Goal: Obtain resource: Obtain resource

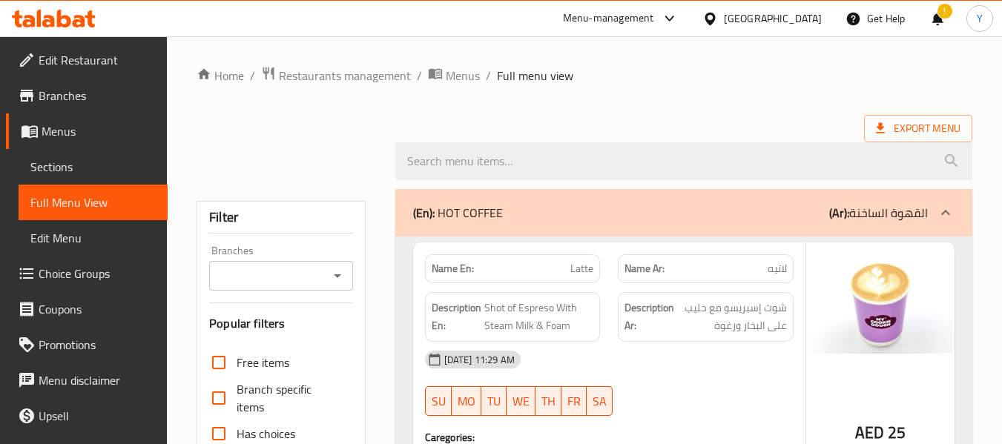
click at [774, 16] on div "United Arab Emirates" at bounding box center [773, 18] width 98 height 16
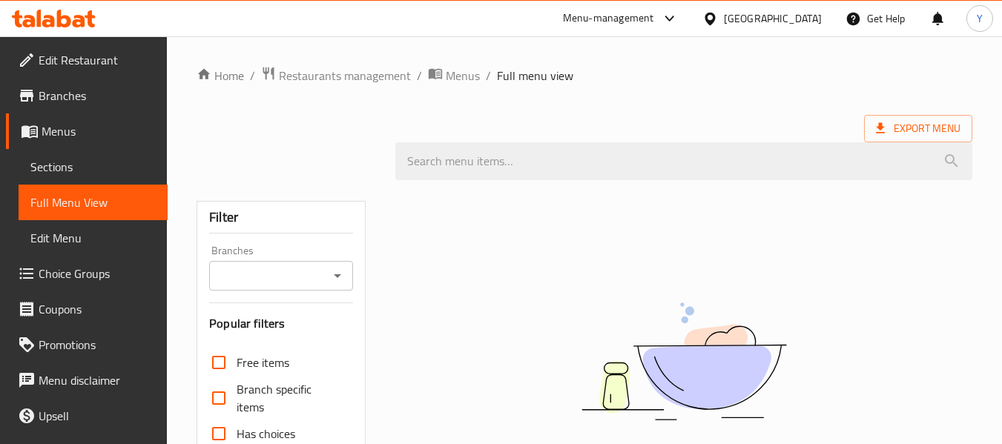
click at [802, 27] on div "Qatar" at bounding box center [773, 18] width 98 height 16
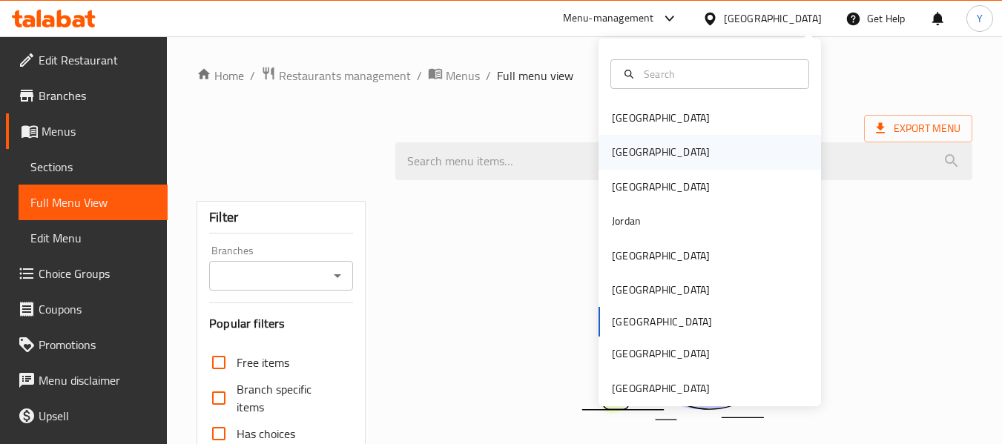
click at [641, 148] on div "[GEOGRAPHIC_DATA]" at bounding box center [709, 152] width 222 height 34
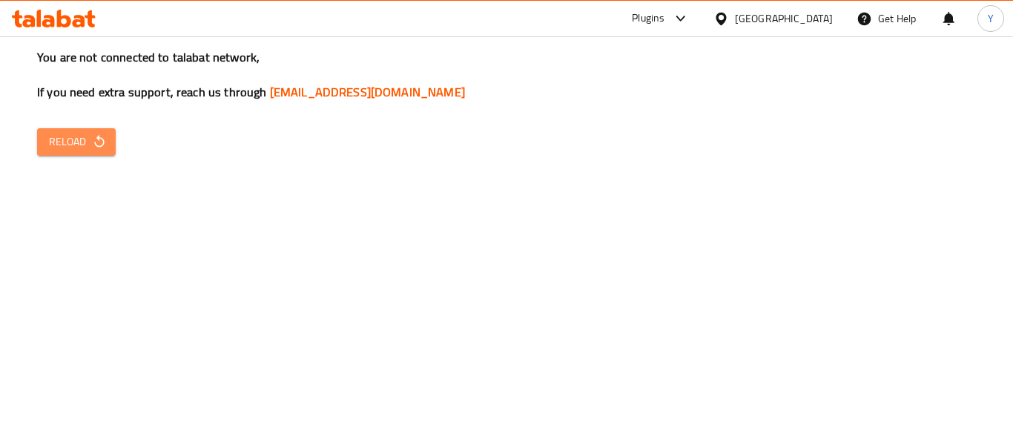
click at [85, 143] on span "Reload" at bounding box center [76, 142] width 55 height 19
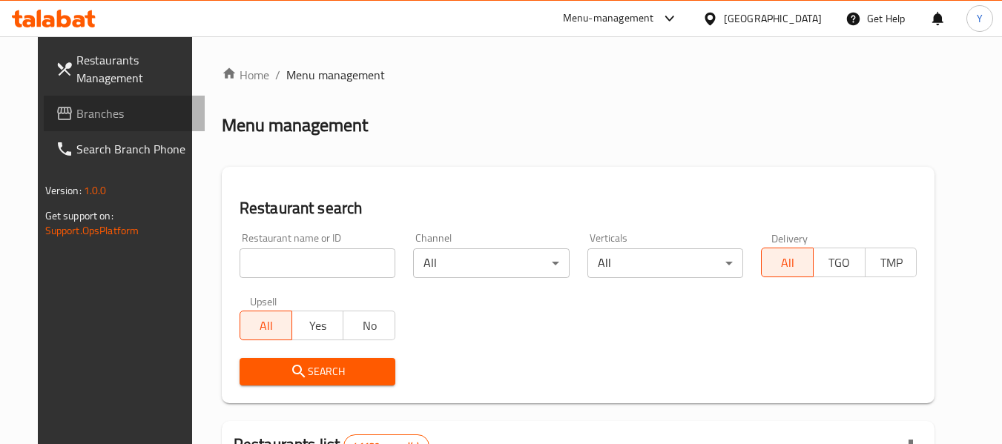
click at [96, 117] on span "Branches" at bounding box center [134, 114] width 117 height 18
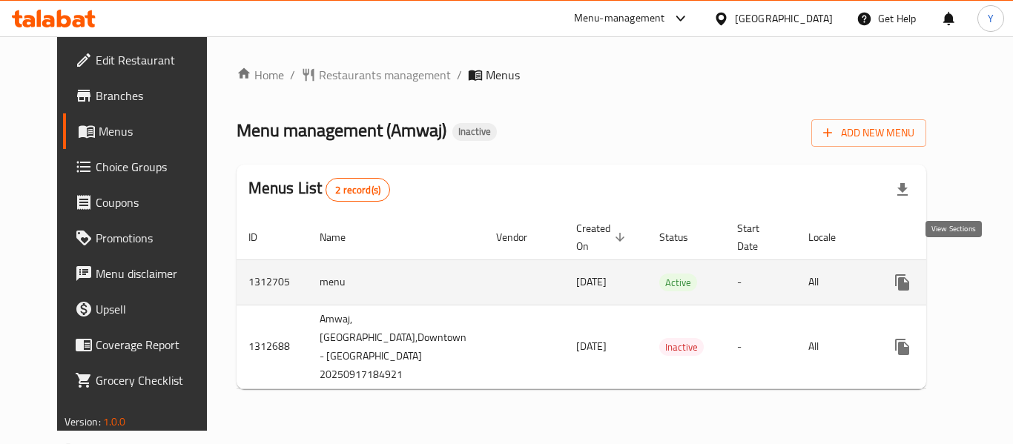
click at [991, 265] on link "enhanced table" at bounding box center [1009, 283] width 36 height 36
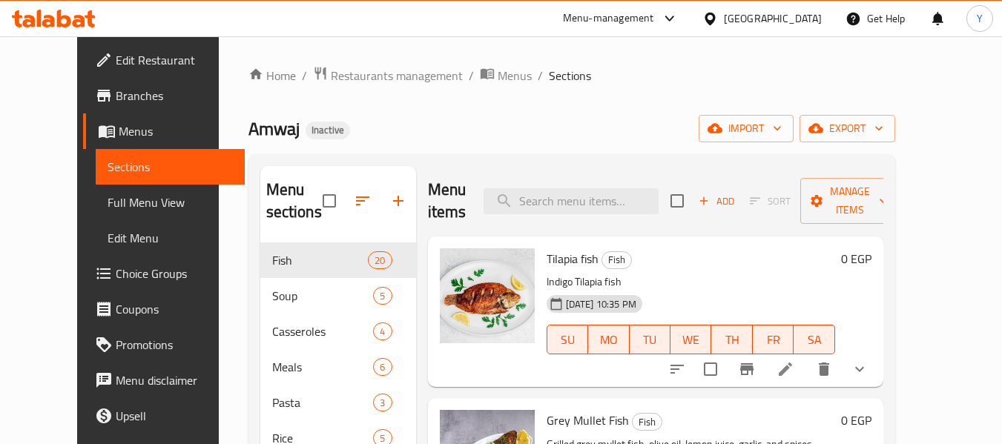
scroll to position [154, 0]
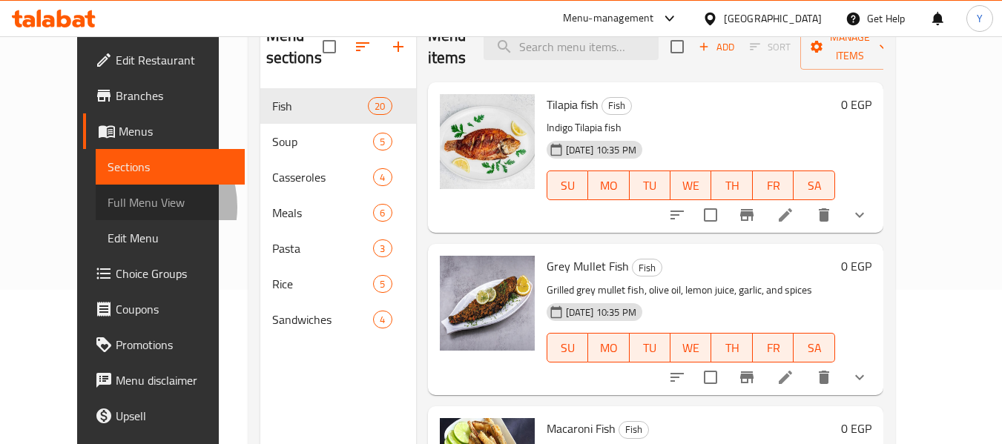
click at [108, 207] on span "Full Menu View" at bounding box center [170, 203] width 125 height 18
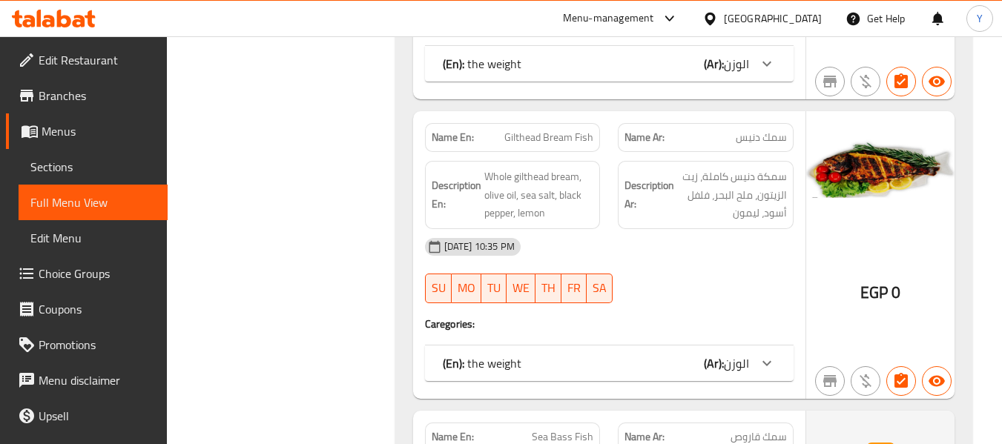
scroll to position [1323, 0]
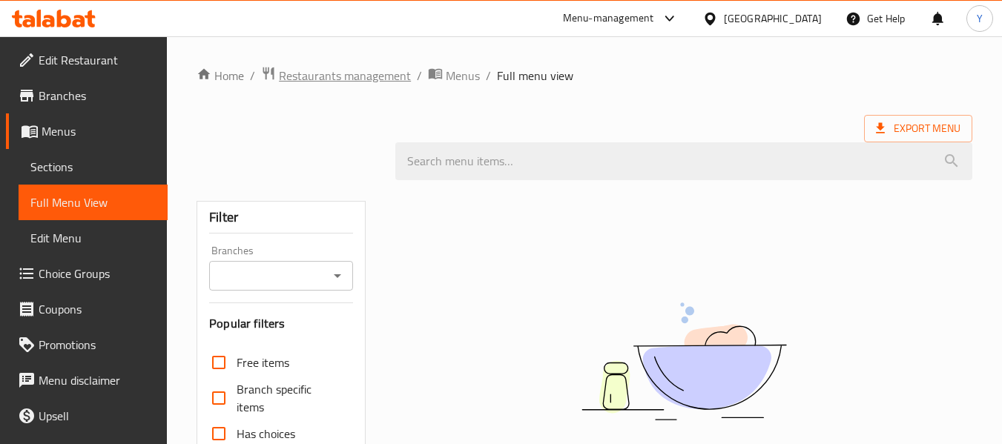
click at [356, 81] on span "Restaurants management" at bounding box center [345, 76] width 132 height 18
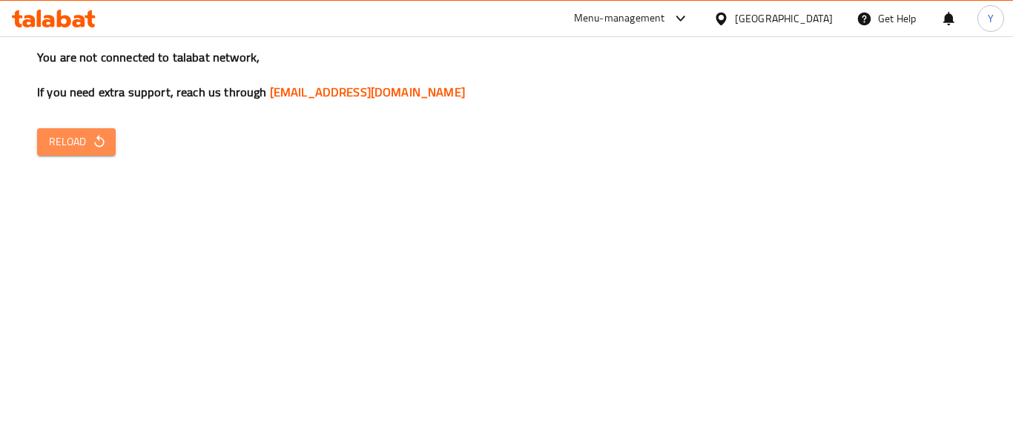
click at [88, 151] on span "Reload" at bounding box center [76, 142] width 55 height 19
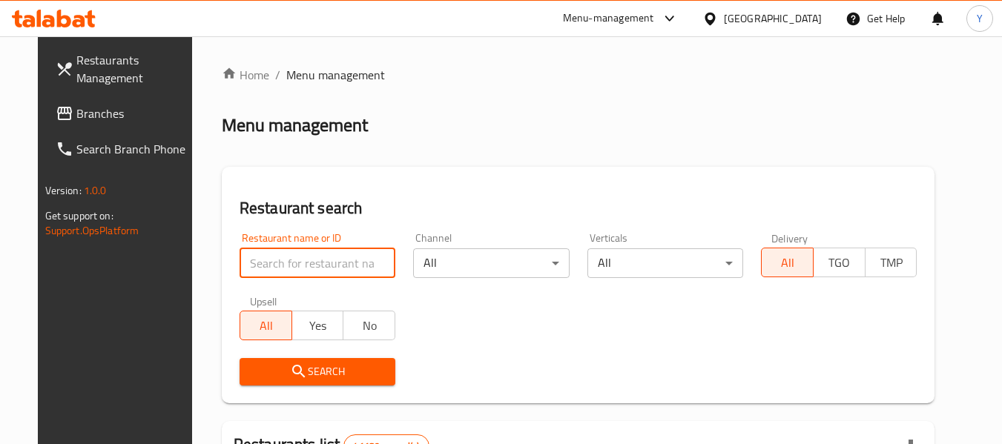
click at [282, 260] on input "search" at bounding box center [318, 263] width 156 height 30
paste input "777902"
type input "777902"
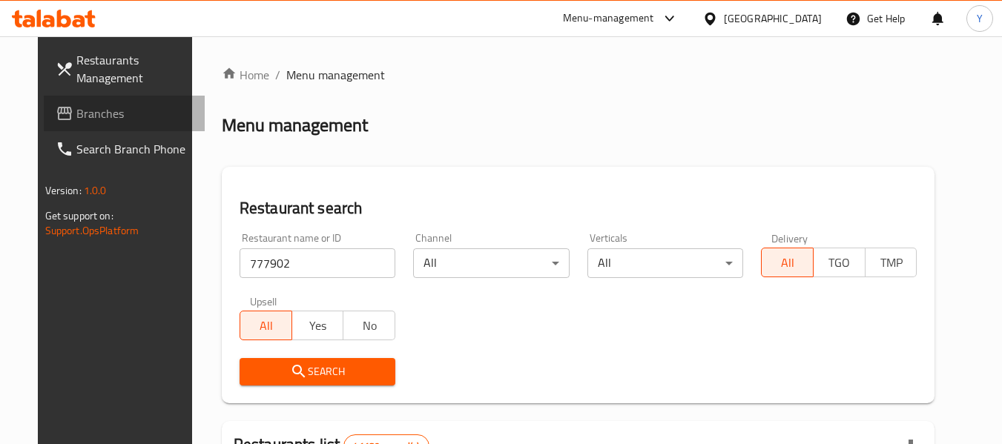
click at [79, 120] on span "Branches" at bounding box center [134, 114] width 117 height 18
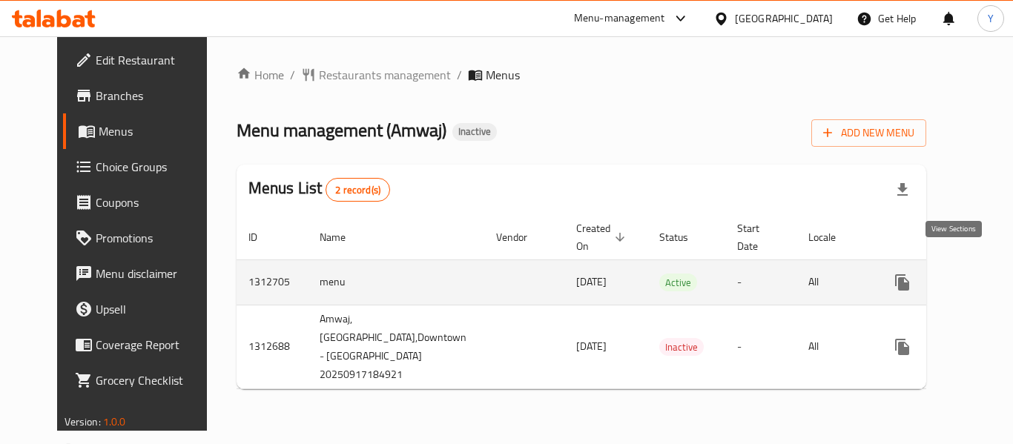
click at [1000, 274] on icon "enhanced table" at bounding box center [1009, 283] width 18 height 18
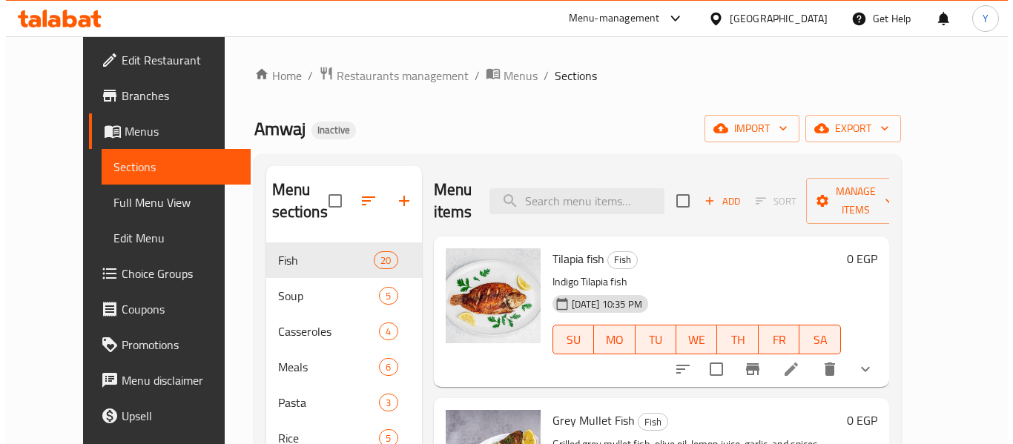
scroll to position [76, 0]
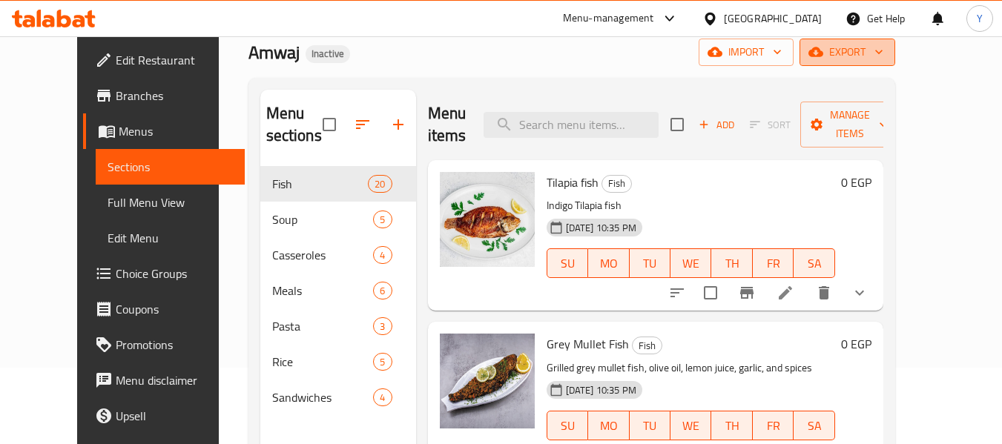
click at [883, 43] on span "export" at bounding box center [847, 52] width 72 height 19
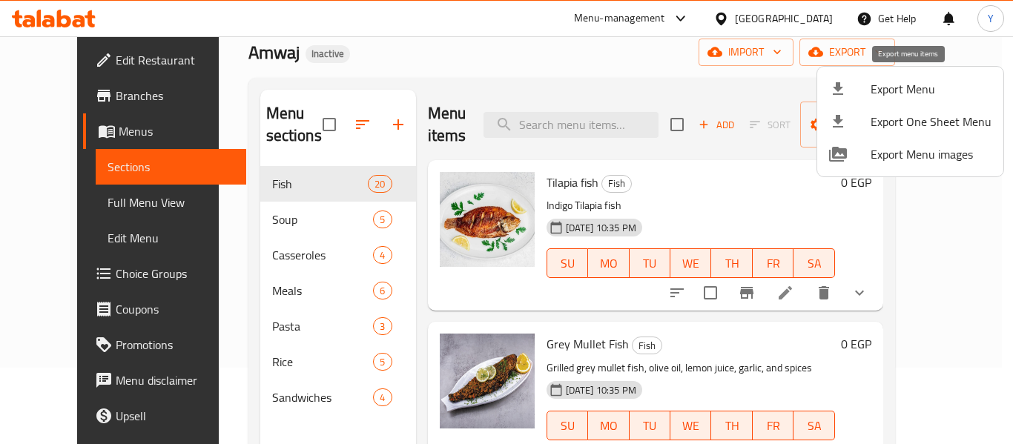
click at [906, 86] on span "Export Menu" at bounding box center [931, 89] width 121 height 18
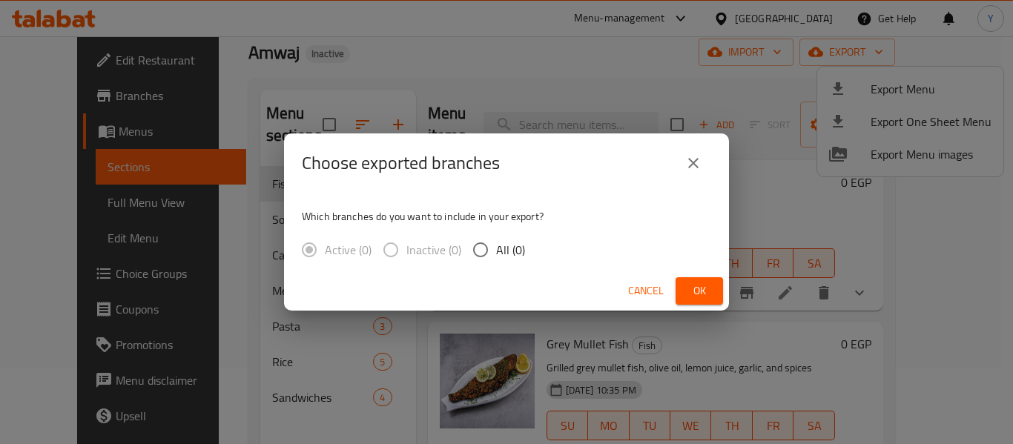
click at [497, 248] on span "All (0)" at bounding box center [510, 250] width 29 height 18
click at [496, 248] on input "All (0)" at bounding box center [480, 249] width 31 height 31
radio input "true"
click at [917, 245] on div "Choose exported branches Which branches do you want to include in your export? …" at bounding box center [506, 222] width 1013 height 444
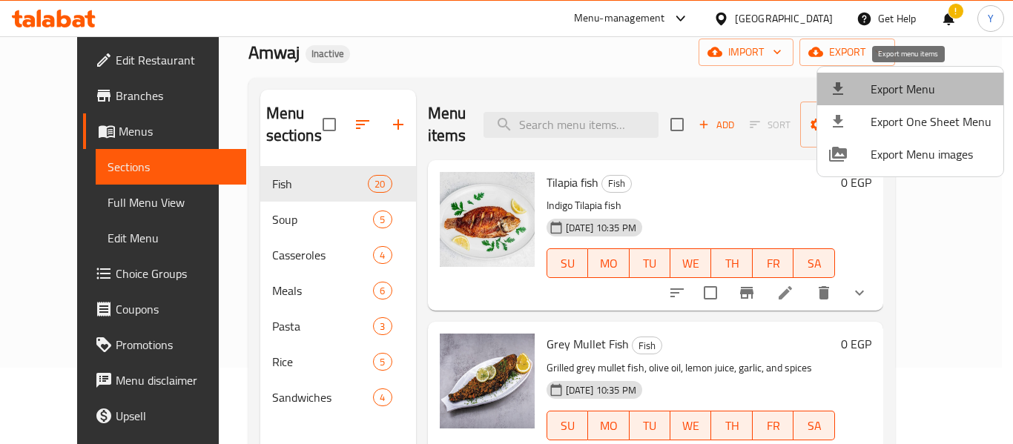
click at [934, 86] on span "Export Menu" at bounding box center [931, 89] width 121 height 18
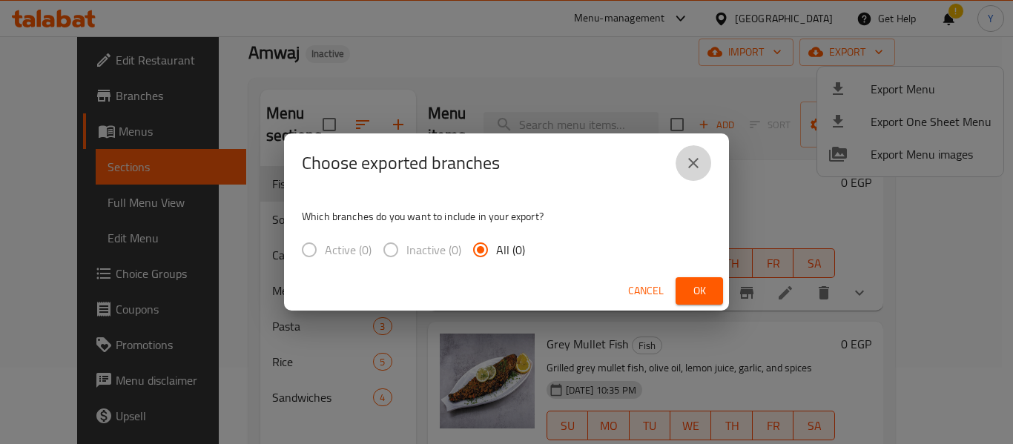
click at [701, 157] on icon "close" at bounding box center [693, 163] width 18 height 18
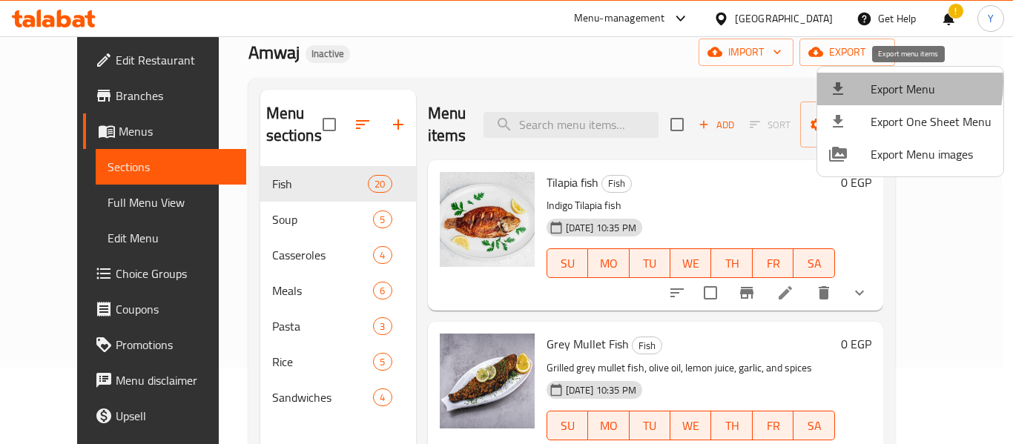
click at [870, 82] on div at bounding box center [850, 89] width 42 height 18
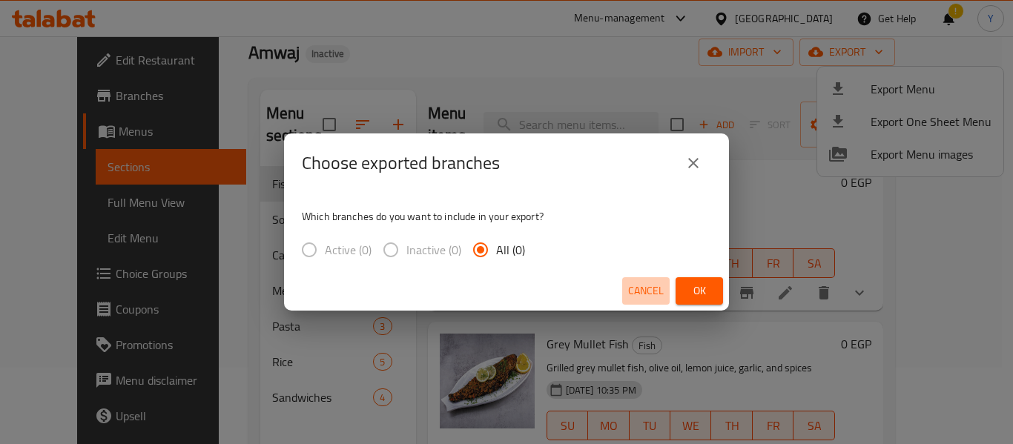
click at [644, 301] on button "Cancel" at bounding box center [645, 290] width 47 height 27
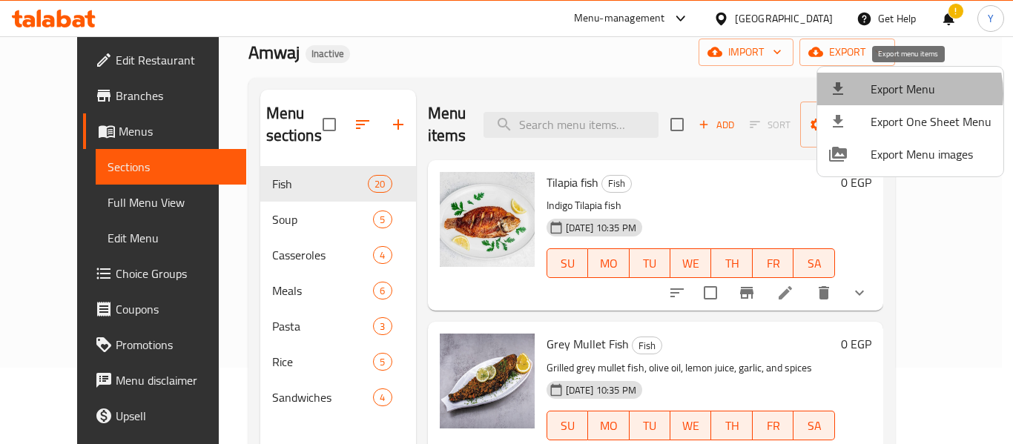
click at [897, 93] on span "Export Menu" at bounding box center [931, 89] width 121 height 18
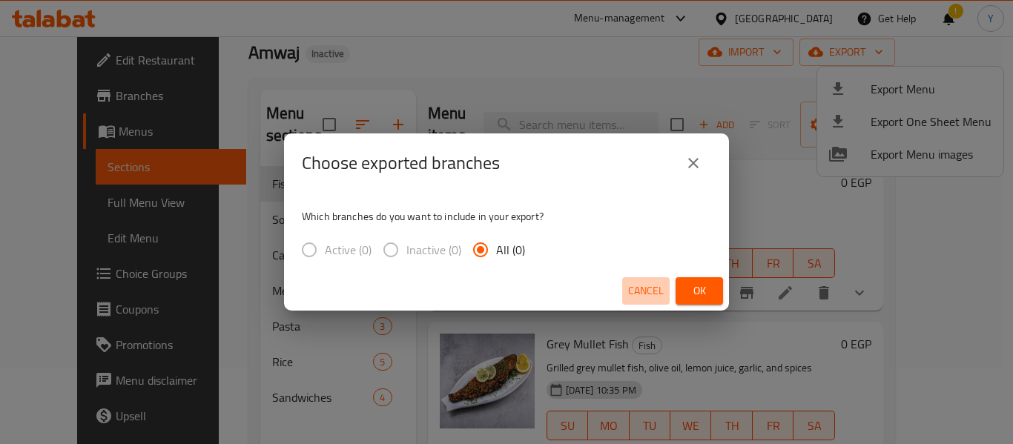
click at [642, 291] on span "Cancel" at bounding box center [646, 291] width 36 height 19
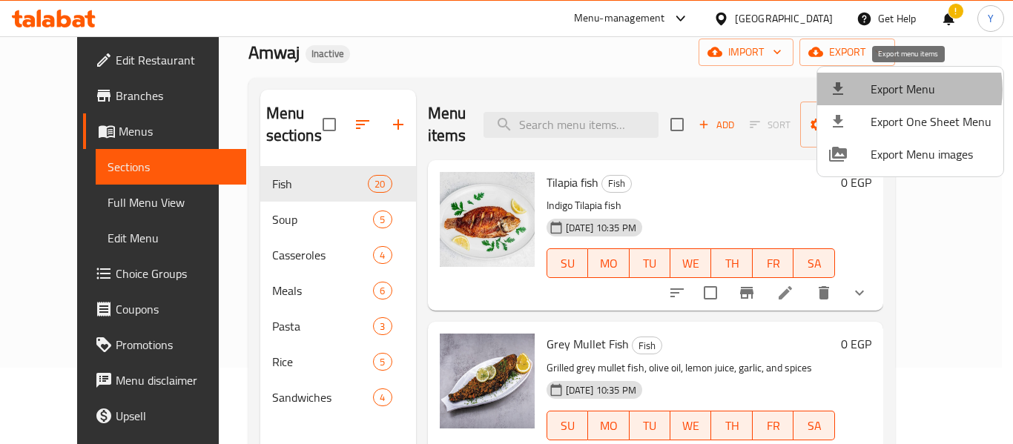
click at [896, 90] on span "Export Menu" at bounding box center [931, 89] width 121 height 18
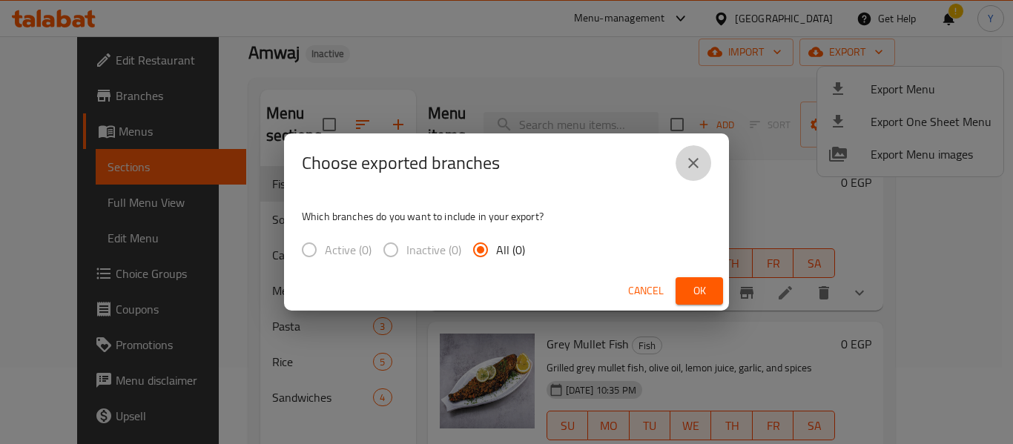
click at [696, 160] on icon "close" at bounding box center [693, 163] width 10 height 10
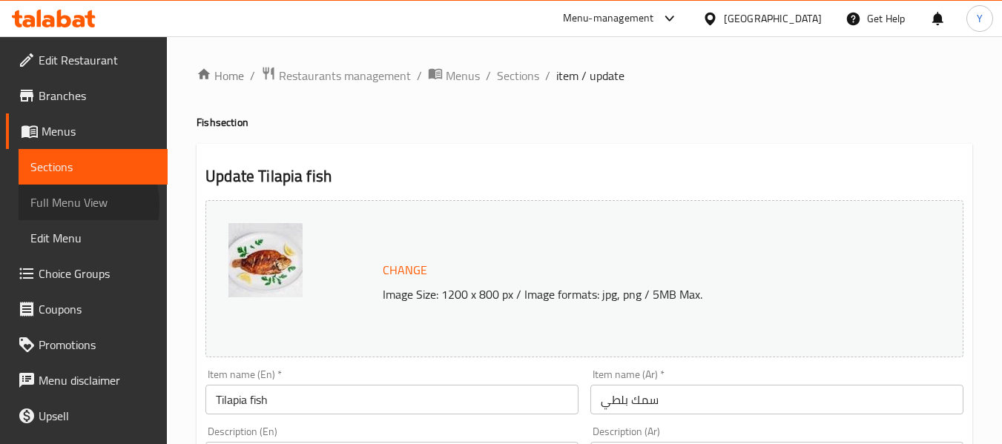
click at [65, 205] on span "Full Menu View" at bounding box center [92, 203] width 125 height 18
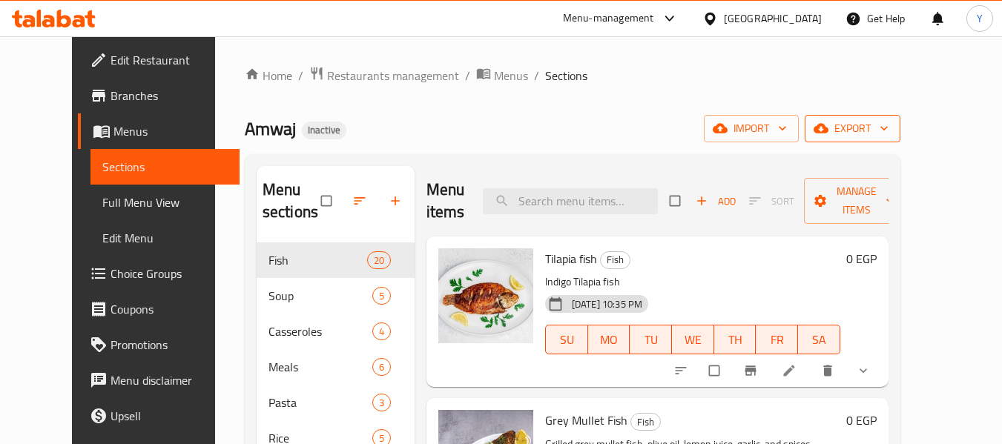
click at [888, 134] on span "export" at bounding box center [852, 128] width 72 height 19
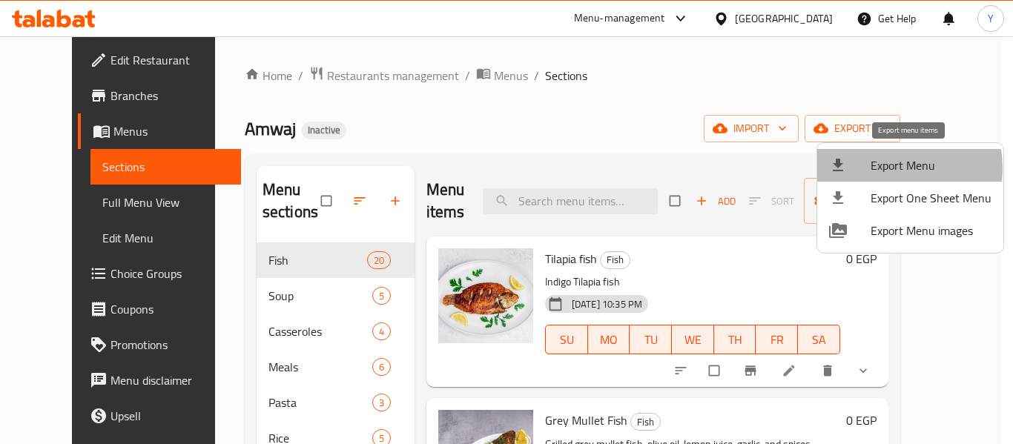
click at [884, 168] on span "Export Menu" at bounding box center [931, 165] width 121 height 18
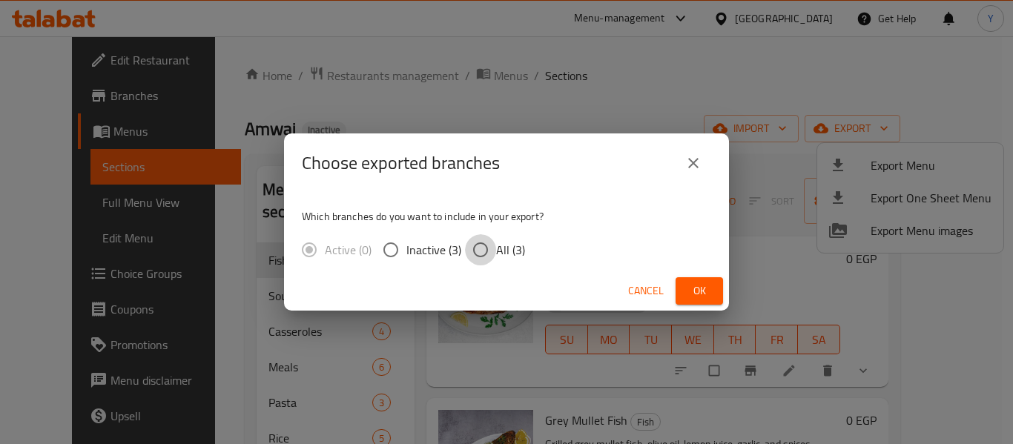
click at [477, 254] on input "All (3)" at bounding box center [480, 249] width 31 height 31
radio input "true"
click at [693, 283] on span "Ok" at bounding box center [699, 291] width 24 height 19
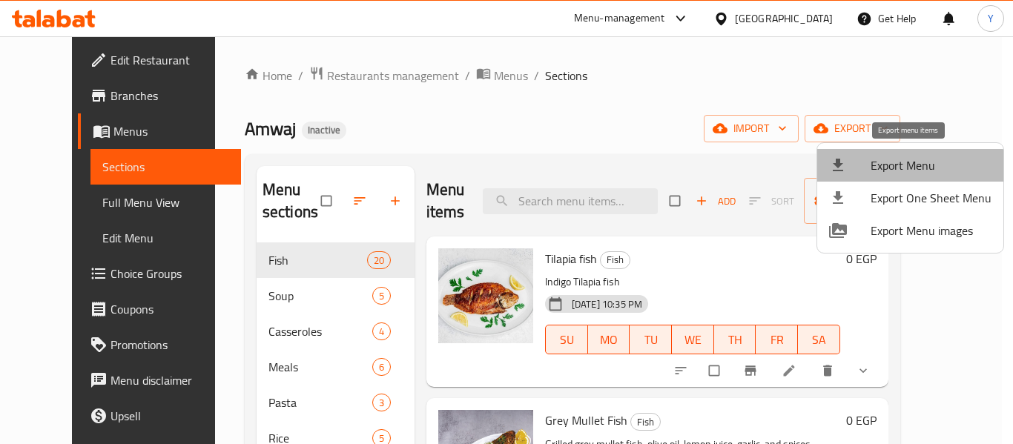
click at [910, 167] on span "Export Menu" at bounding box center [931, 165] width 121 height 18
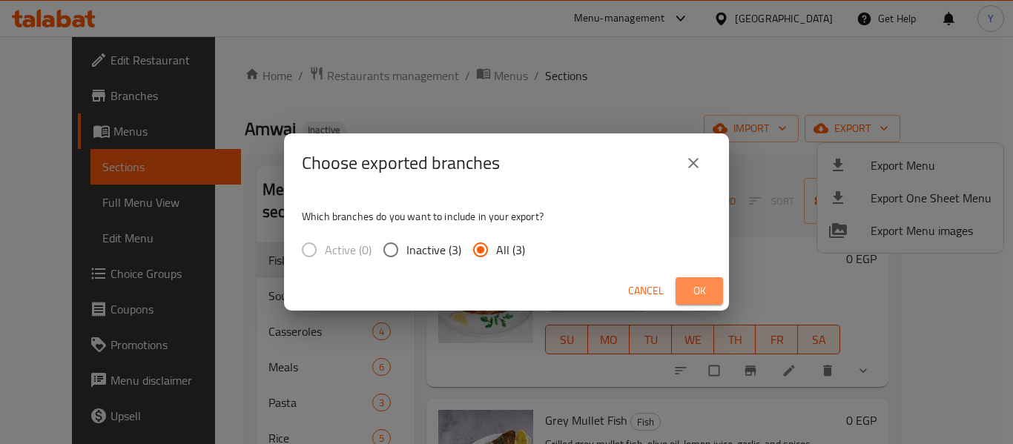
click at [698, 288] on span "Ok" at bounding box center [699, 291] width 24 height 19
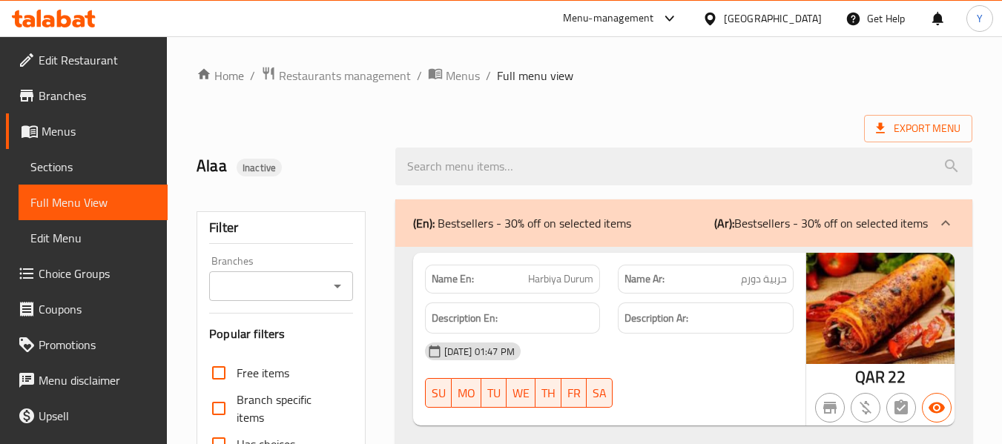
click at [802, 16] on div "Qatar" at bounding box center [773, 18] width 98 height 16
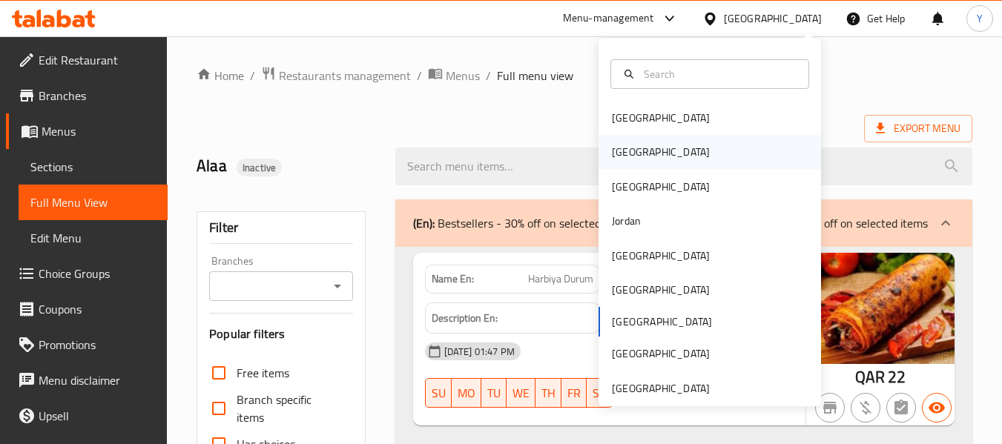
click at [633, 149] on div "Egypt" at bounding box center [661, 152] width 122 height 34
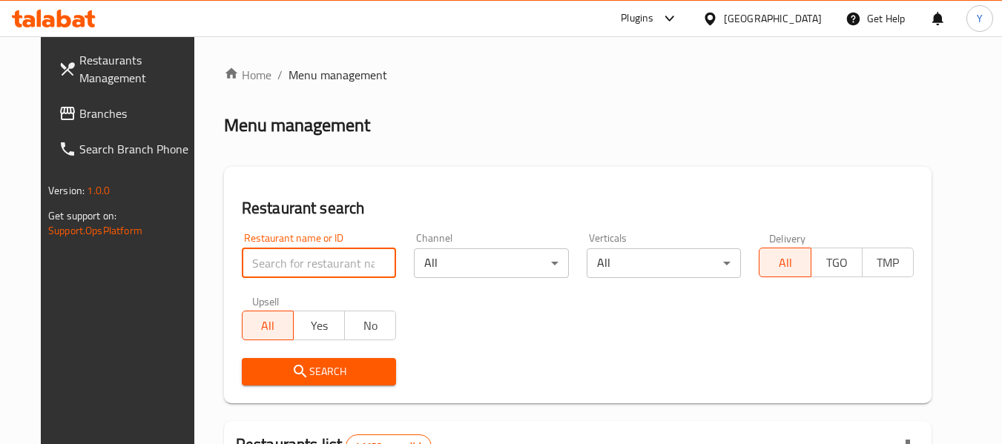
click at [312, 259] on input "search" at bounding box center [319, 263] width 155 height 30
paste input "فطائر وبيتزا الديناصور"
type input "فطائر وبيتزا الديناصور"
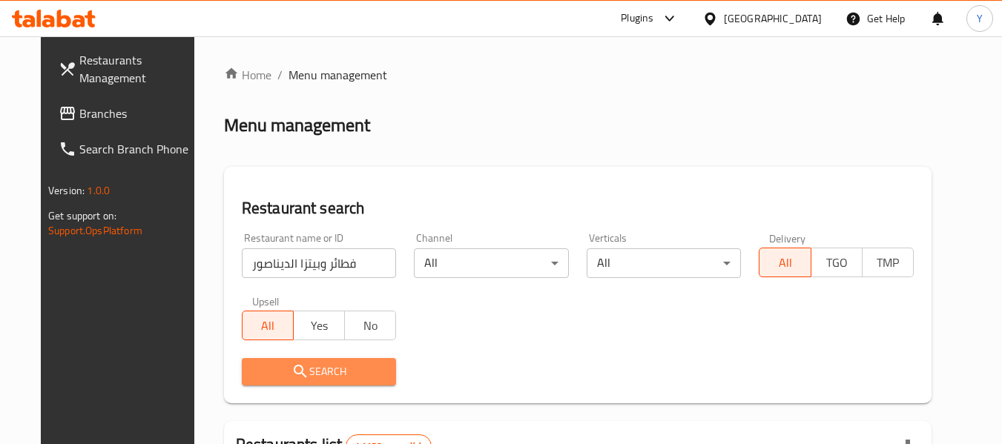
click at [291, 377] on icon "submit" at bounding box center [300, 372] width 18 height 18
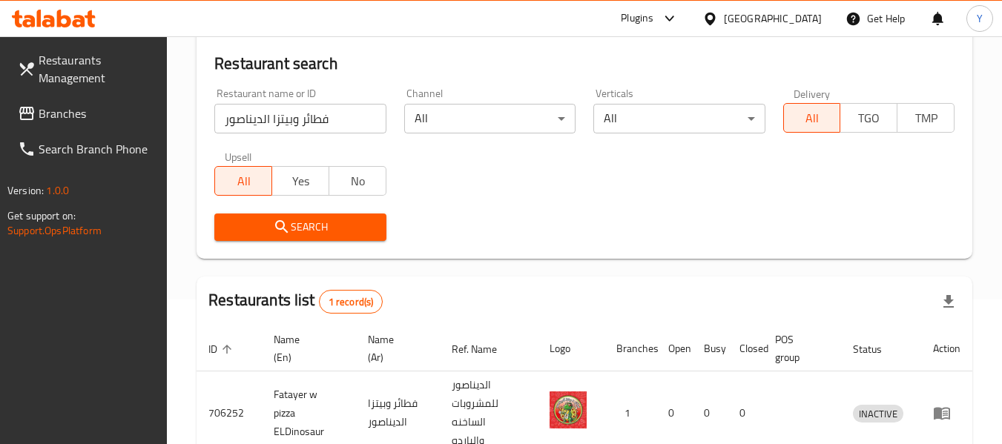
scroll to position [217, 0]
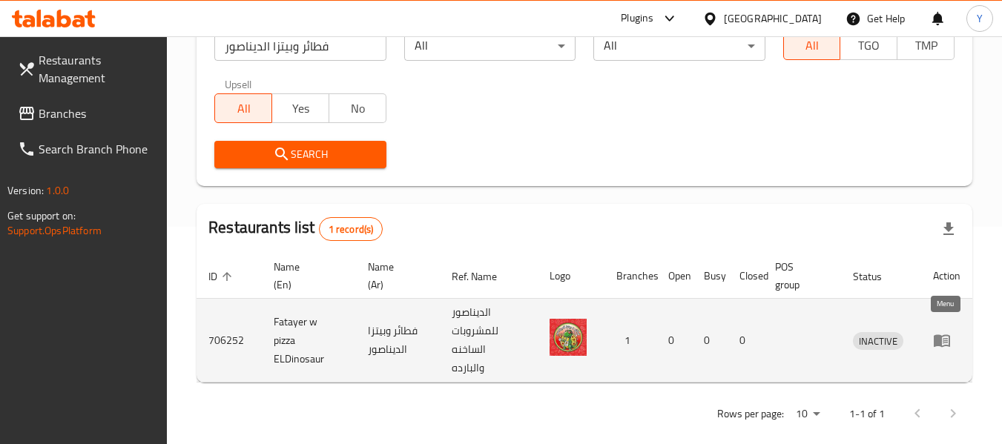
click at [943, 331] on icon "enhanced table" at bounding box center [942, 340] width 18 height 18
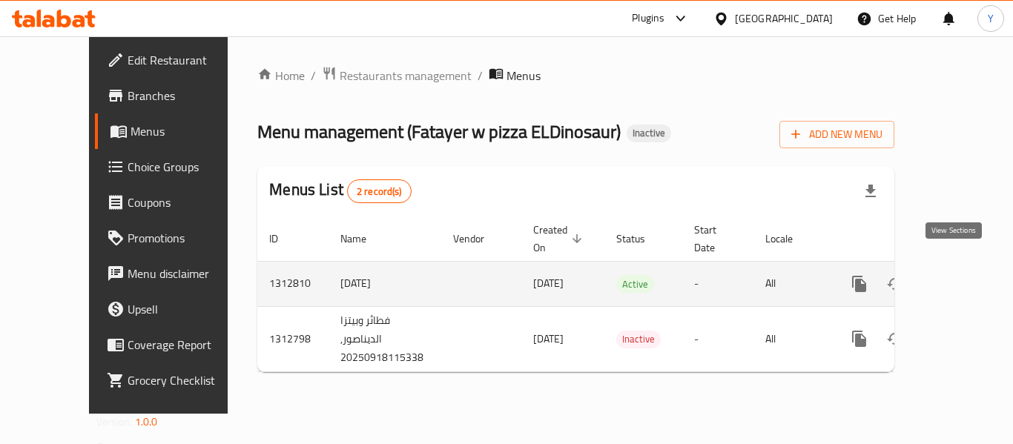
click at [957, 275] on icon "enhanced table" at bounding box center [966, 284] width 18 height 18
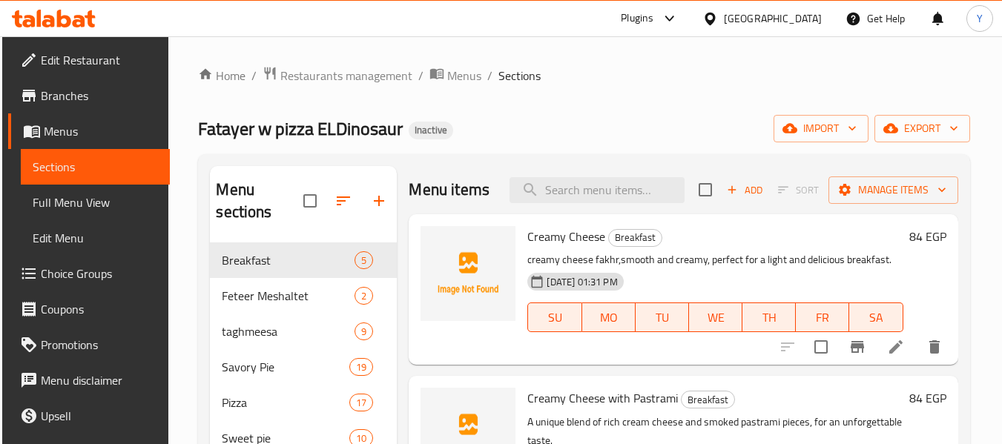
click at [724, 128] on div "Fatayer w pizza ELDinosaur Inactive import export" at bounding box center [583, 128] width 771 height 27
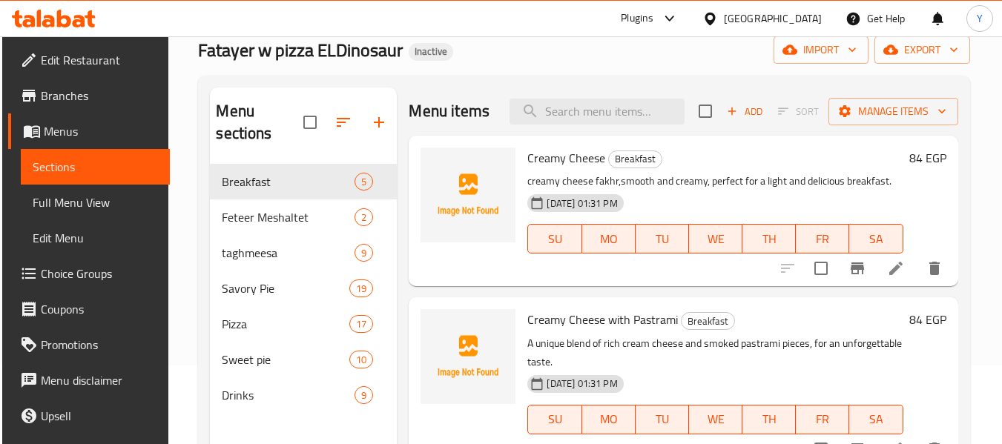
scroll to position [76, 0]
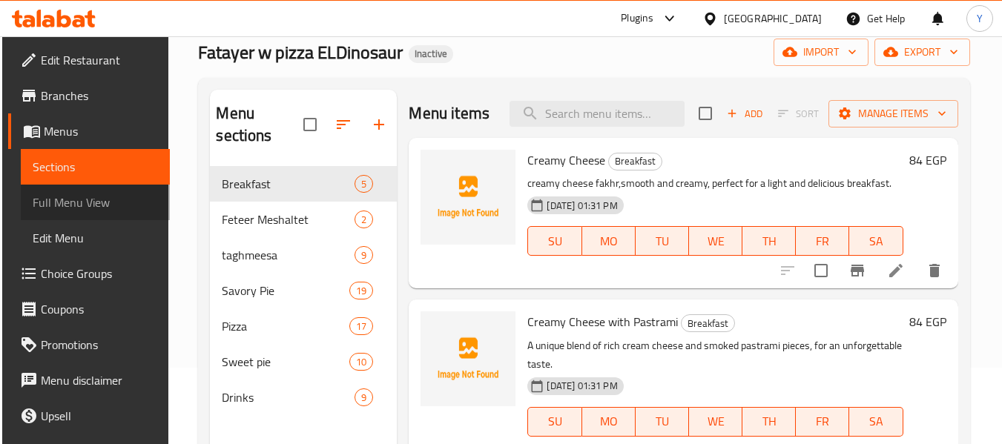
click at [99, 205] on span "Full Menu View" at bounding box center [95, 203] width 125 height 18
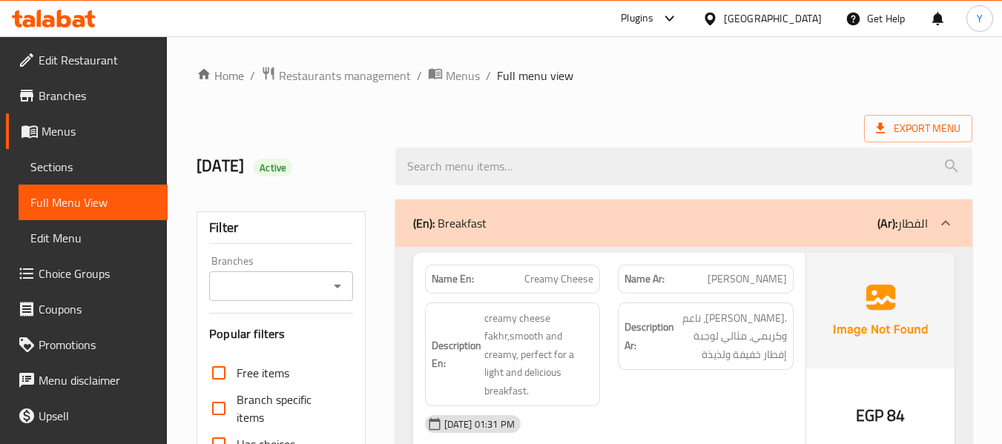
scroll to position [389, 0]
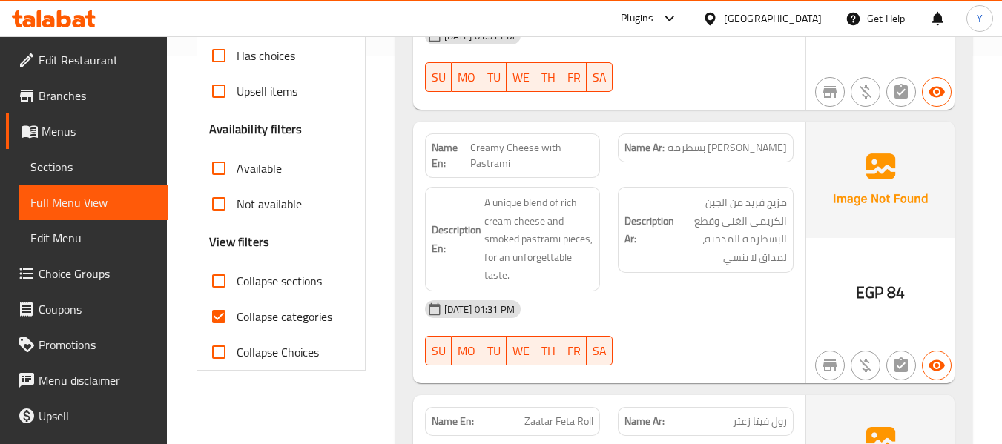
click at [219, 314] on input "Collapse categories" at bounding box center [219, 317] width 36 height 36
checkbox input "false"
click at [218, 282] on input "Collapse sections" at bounding box center [219, 281] width 36 height 36
checkbox input "true"
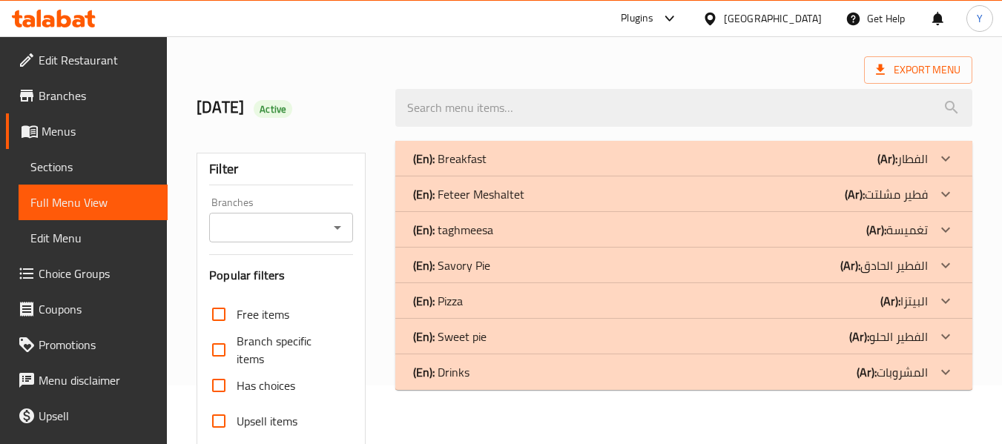
scroll to position [66, 0]
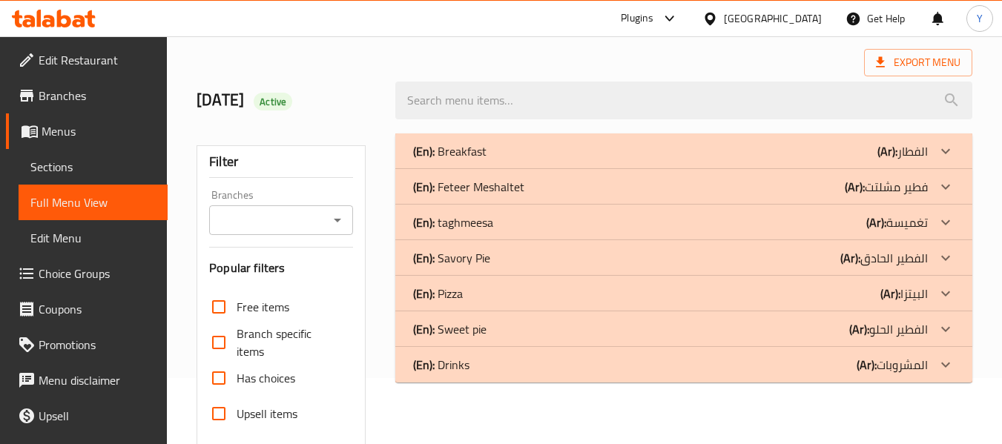
click at [893, 289] on b "(Ar):" at bounding box center [890, 294] width 20 height 22
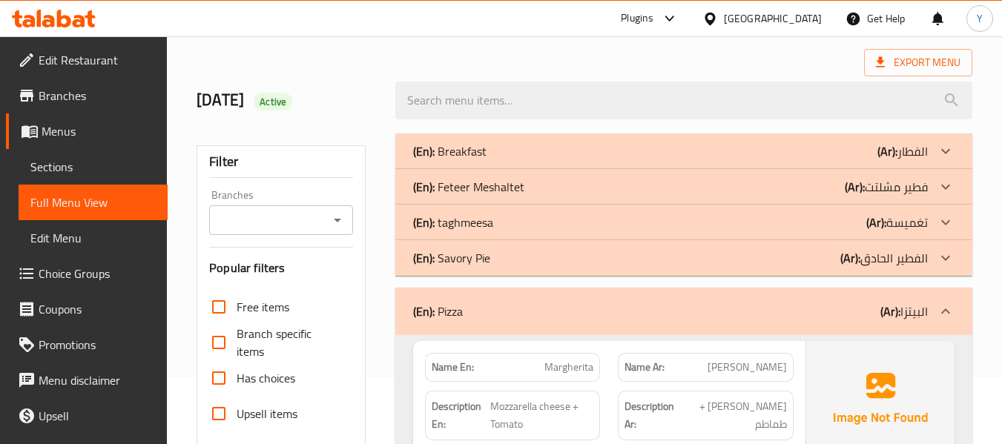
scroll to position [455, 0]
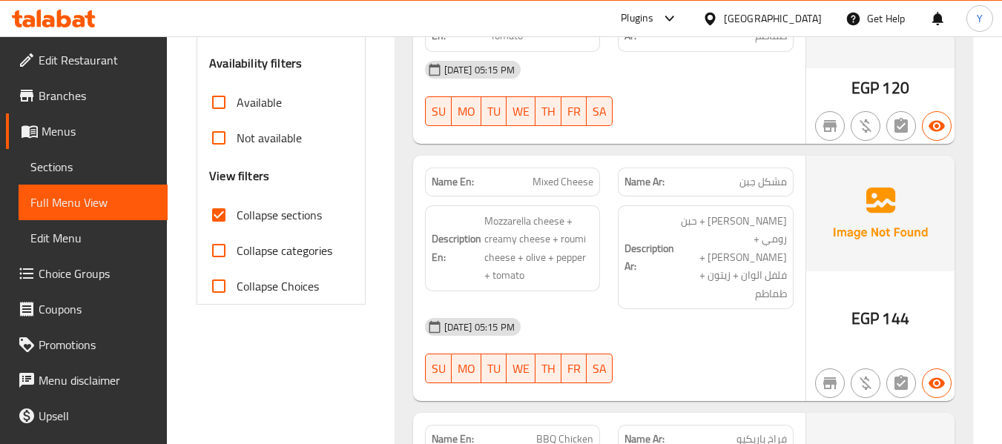
click at [452, 179] on strong "Name En:" at bounding box center [453, 182] width 42 height 16
copy strong "Name"
click at [455, 176] on strong "Name En:" at bounding box center [453, 182] width 42 height 16
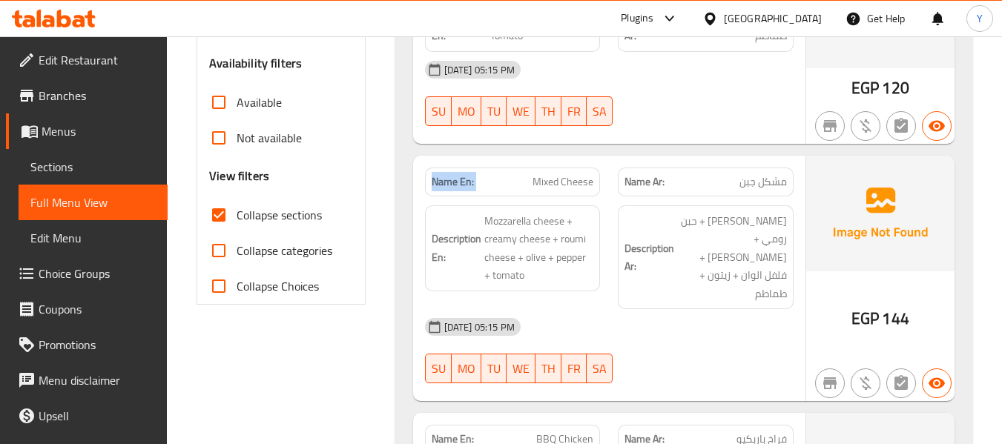
click at [455, 176] on strong "Name En:" at bounding box center [453, 182] width 42 height 16
copy strong "Name En:"
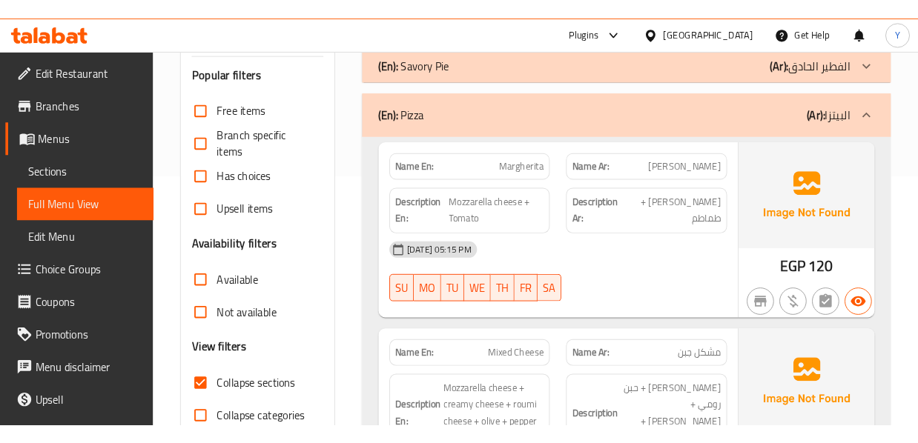
scroll to position [288, 0]
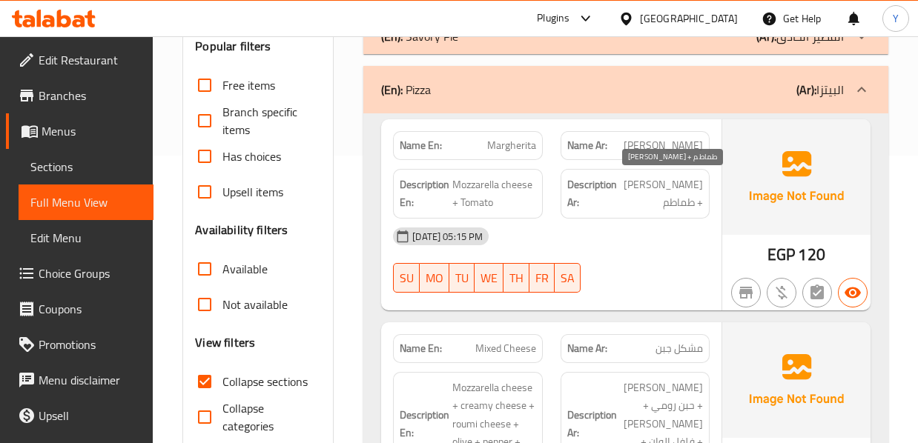
click at [636, 210] on span "جبن موتزاريلا + طماطم" at bounding box center [661, 194] width 83 height 36
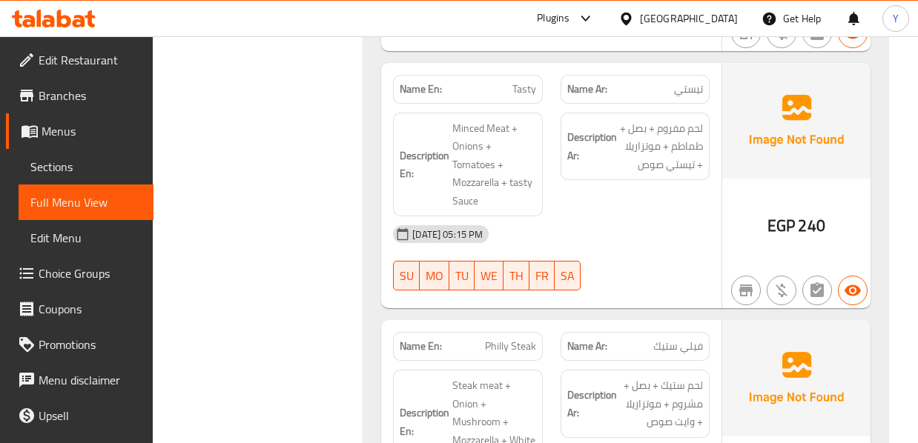
scroll to position [3227, 0]
click at [543, 67] on div "Name En: Tasty" at bounding box center [467, 90] width 167 height 47
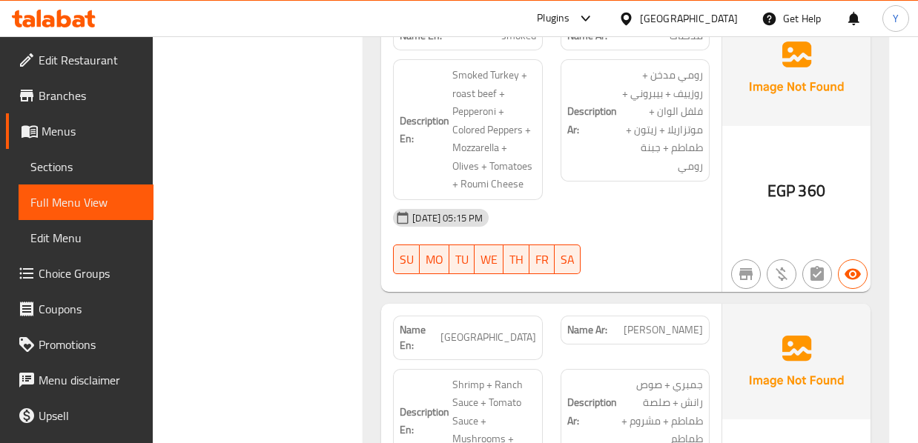
scroll to position [4057, 0]
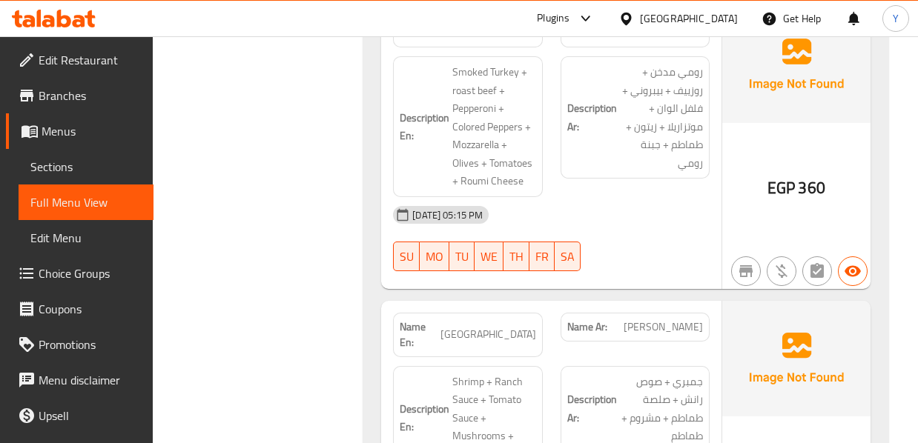
click at [705, 357] on div "Description Ar: جمبري + صوص رانش + صلصة طماطم + مشروم + طماطم" at bounding box center [635, 418] width 167 height 122
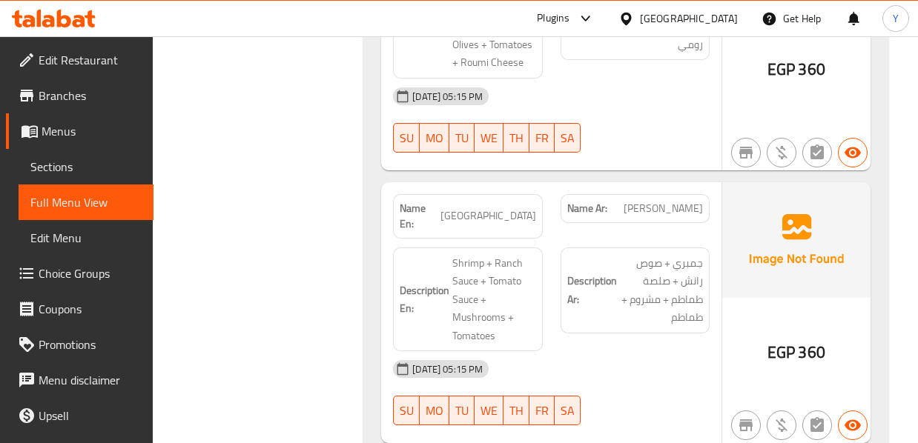
scroll to position [4205, 0]
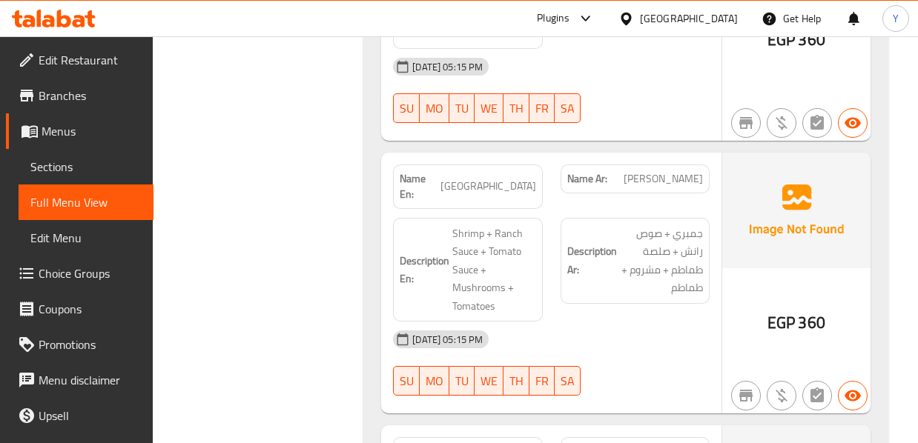
click at [502, 179] on span "Shrimp Ranch" at bounding box center [488, 187] width 96 height 16
copy span "Shrimp Ranch"
click at [502, 179] on span "Shrimp Ranch" at bounding box center [488, 187] width 96 height 16
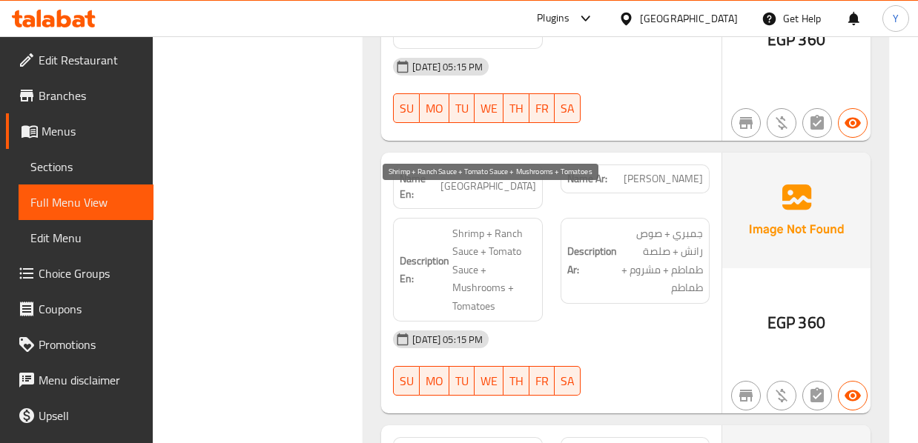
click at [467, 237] on span "Shrimp + Ranch Sauce + Tomato Sauce + Mushrooms + Tomatoes" at bounding box center [493, 270] width 83 height 91
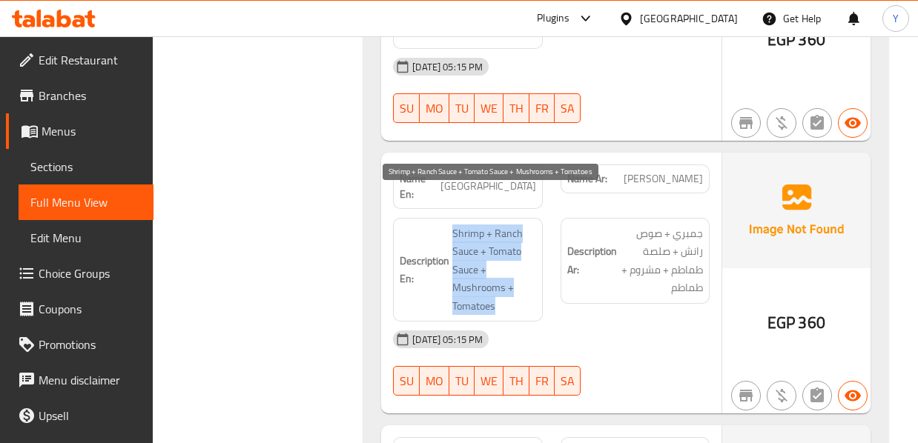
copy span "Shrimp + Ranch Sauce + Tomato Sauce + Mushrooms + Tomatoes"
click at [467, 237] on span "Shrimp + Ranch Sauce + Tomato Sauce + Mushrooms + Tomatoes" at bounding box center [493, 270] width 83 height 91
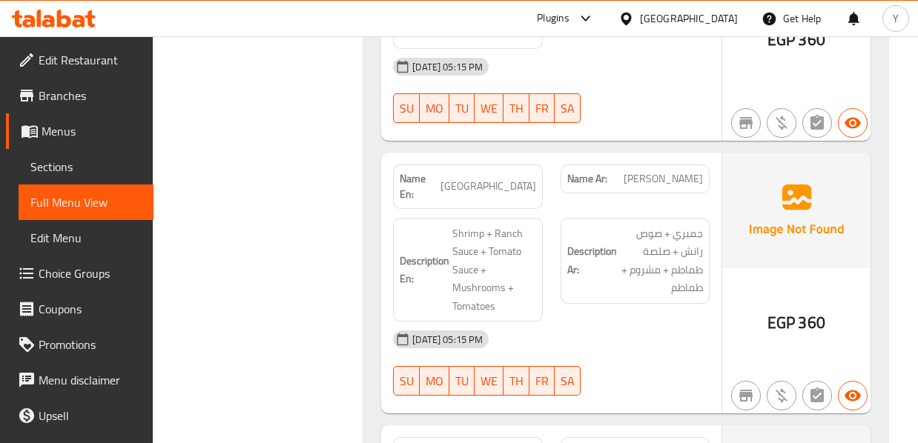
click at [702, 287] on div "Description Ar: جمبري + صوص رانش + صلصة طماطم + مشروم + طماطم" at bounding box center [635, 270] width 167 height 122
click at [715, 322] on div "18-09-2025 05:15 PM" at bounding box center [551, 340] width 334 height 36
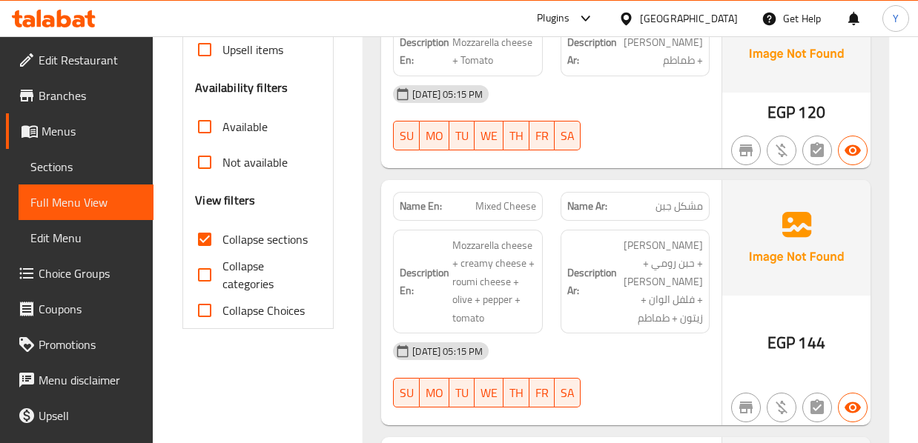
scroll to position [439, 0]
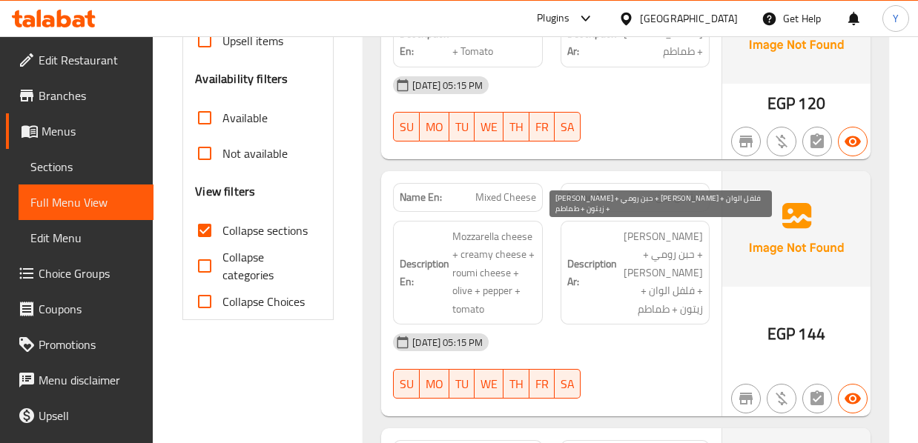
click at [635, 229] on span "جبن موتزاريلا + حبن رومي + جبن كريمي + فلفل الوان + زيتون + طماطم" at bounding box center [661, 273] width 83 height 91
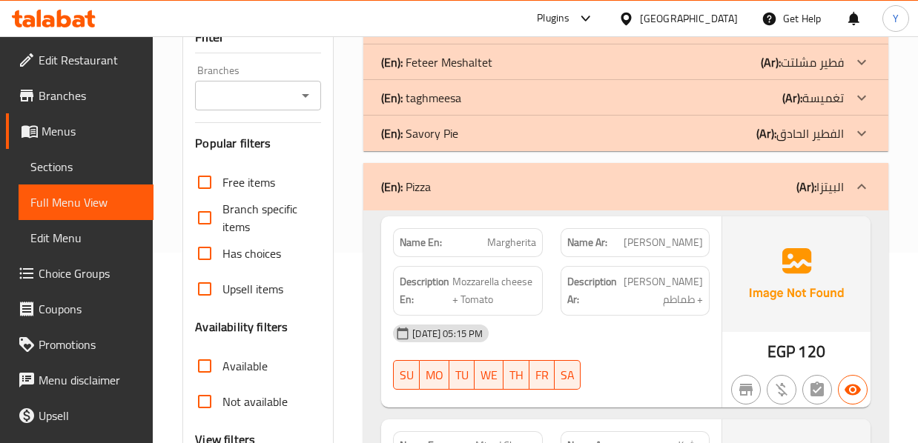
scroll to position [208, 0]
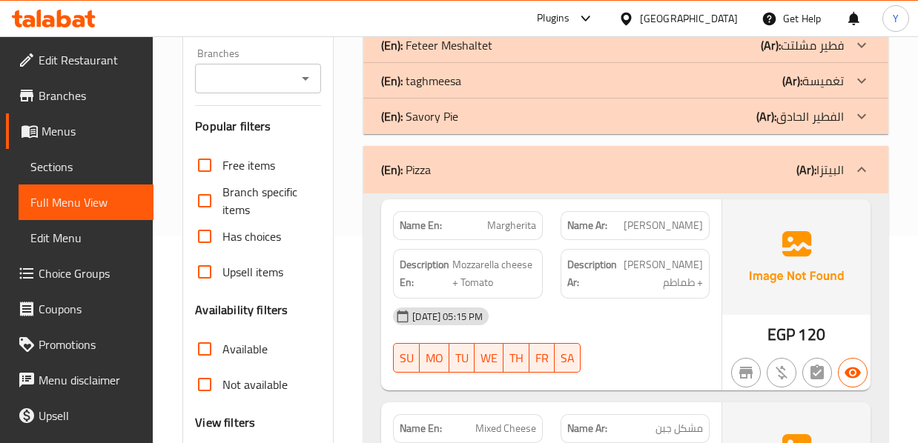
click at [508, 304] on div "18-09-2025 05:15 PM" at bounding box center [551, 317] width 334 height 36
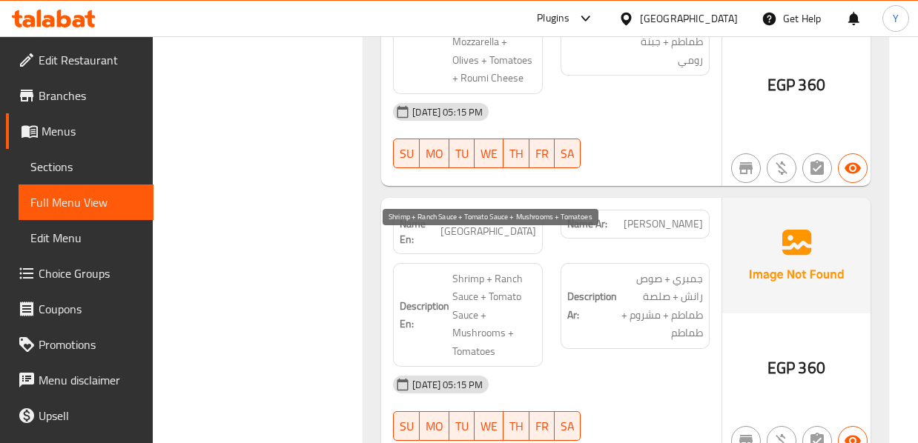
scroll to position [4182, 0]
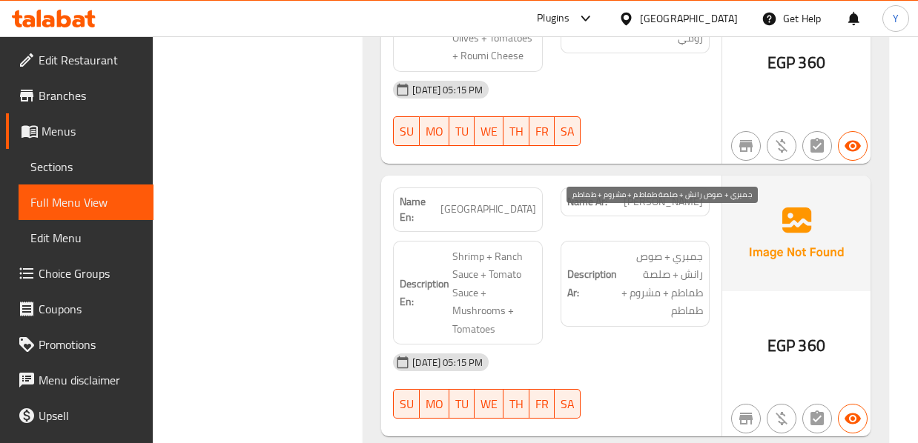
click at [647, 252] on span "جمبري + صوص رانش + صلصة طماطم + مشروم + طماطم" at bounding box center [661, 284] width 83 height 73
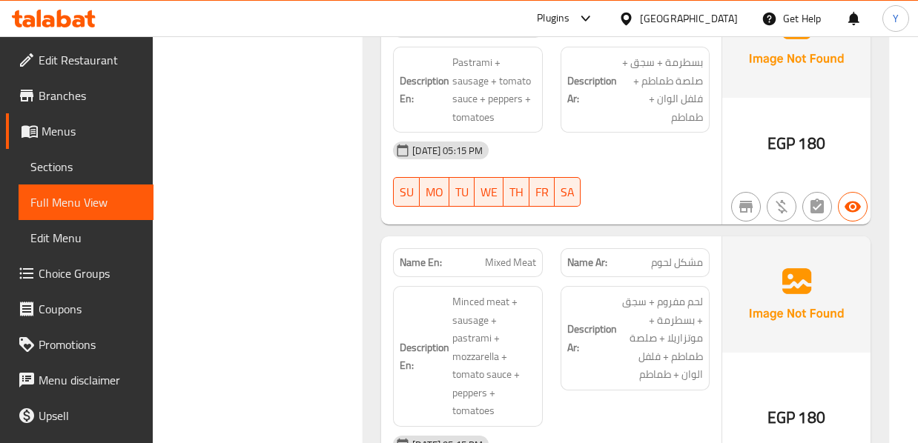
scroll to position [2759, 0]
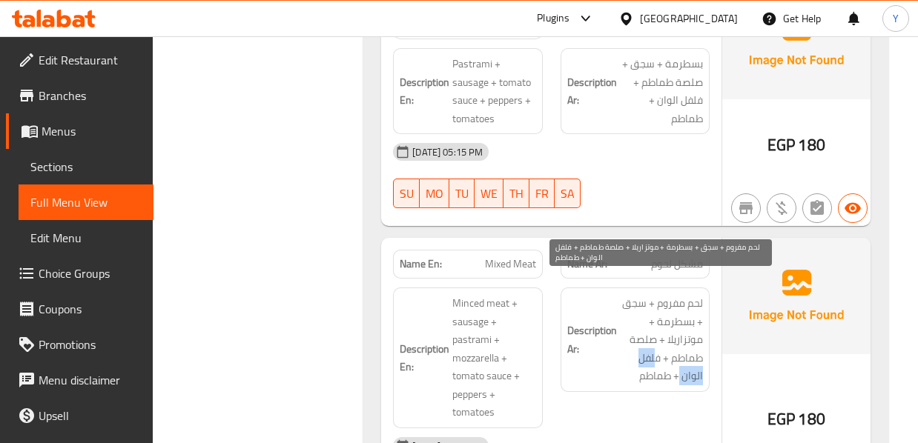
drag, startPoint x: 657, startPoint y: 338, endPoint x: 681, endPoint y: 359, distance: 31.5
click at [681, 359] on span "لحم مفروم + سجق + بسطرمة + موتزاريلا + صلصة طماطم + فلفل الوان + طماطم" at bounding box center [661, 339] width 83 height 91
drag, startPoint x: 660, startPoint y: 343, endPoint x: 683, endPoint y: 358, distance: 27.4
click at [683, 358] on span "لحم مفروم + سجق + بسطرمة + موتزاريلا + صلصة طماطم + فلفل الوان + طماطم" at bounding box center [661, 339] width 83 height 91
copy span "فلفل الوان"
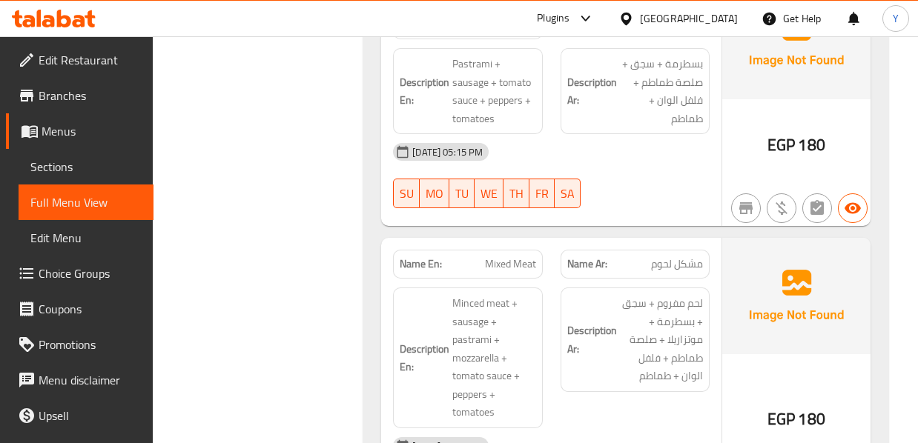
click at [518, 257] on span "Mixed Meat" at bounding box center [510, 265] width 51 height 16
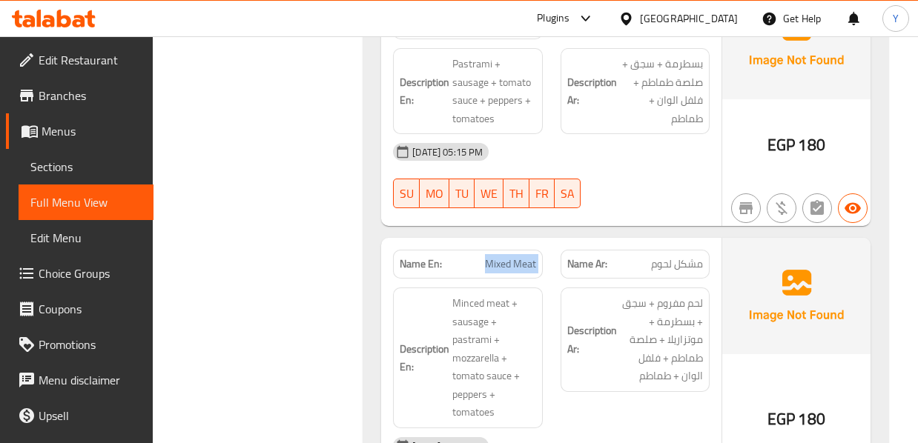
click at [518, 257] on span "Mixed Meat" at bounding box center [510, 265] width 51 height 16
click at [554, 311] on div "Description Ar: لحم مفروم + سجق + بسطرمة + موتزاريلا + صلصة طماطم + فلفل الوان …" at bounding box center [635, 358] width 167 height 159
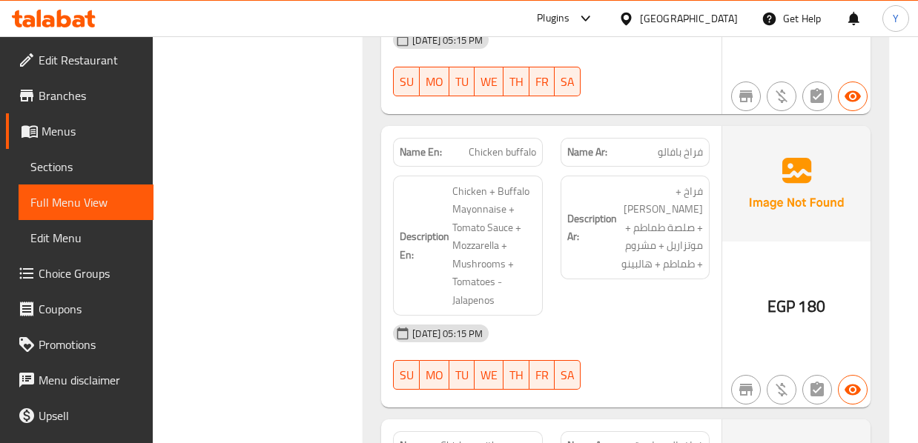
scroll to position [1246, 0]
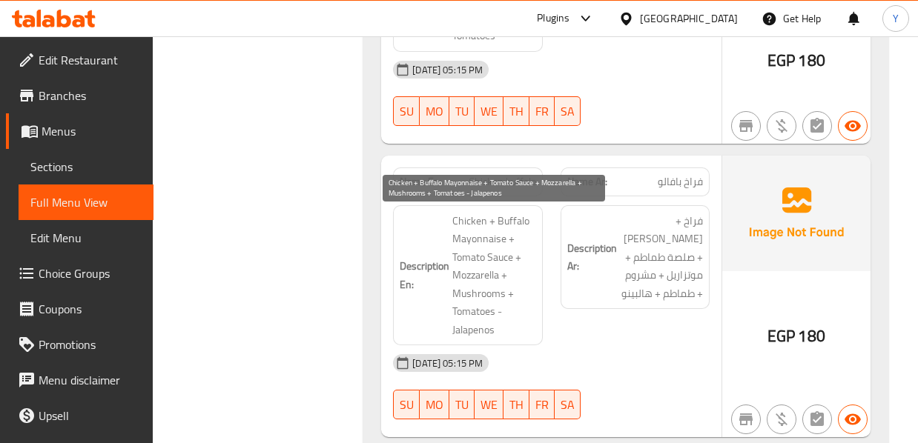
click at [511, 308] on span "Chicken + Buffalo Mayonnaise + Tomato Sauce + Mozzarella + Mushrooms + Tomatoes…" at bounding box center [493, 276] width 83 height 128
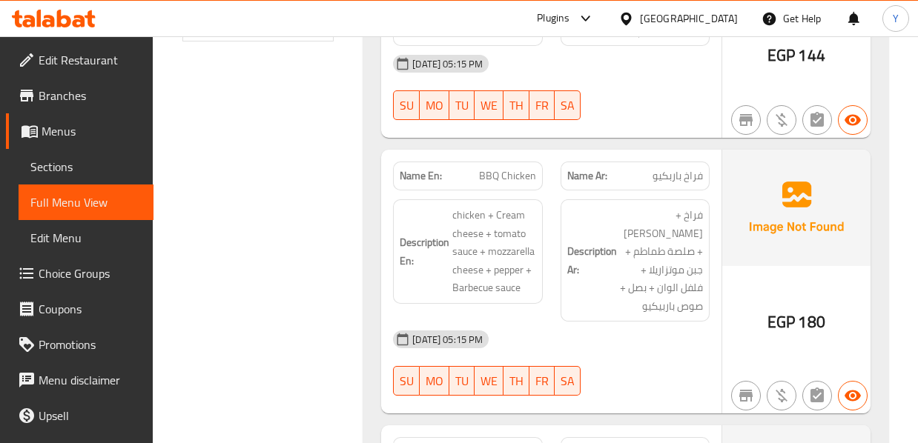
scroll to position [712, 0]
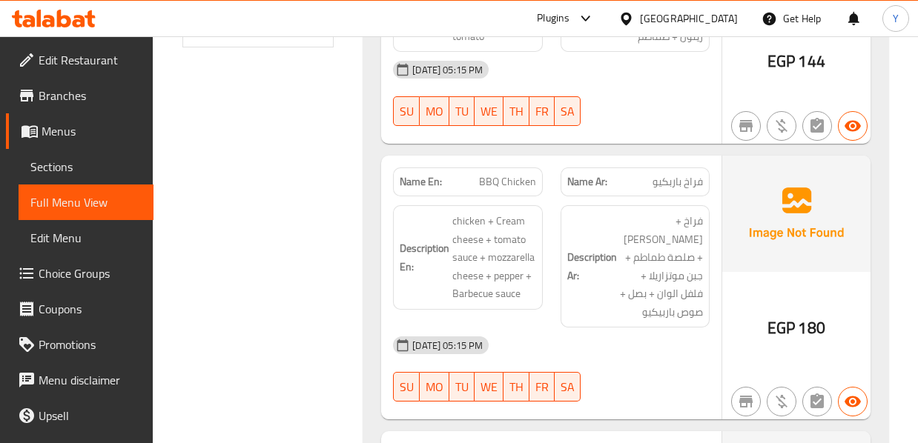
click at [512, 184] on span "BBQ Chicken" at bounding box center [507, 182] width 57 height 16
copy span "BBQ Chicken"
click at [512, 184] on span "BBQ Chicken" at bounding box center [507, 182] width 57 height 16
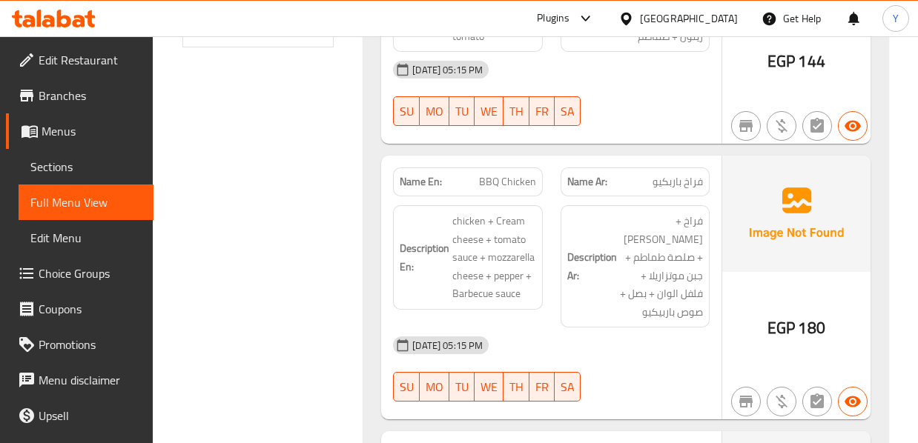
click at [537, 253] on div "Description En: chicken + Cream cheese + tomato sauce + mozzarella cheese + pep…" at bounding box center [467, 257] width 149 height 105
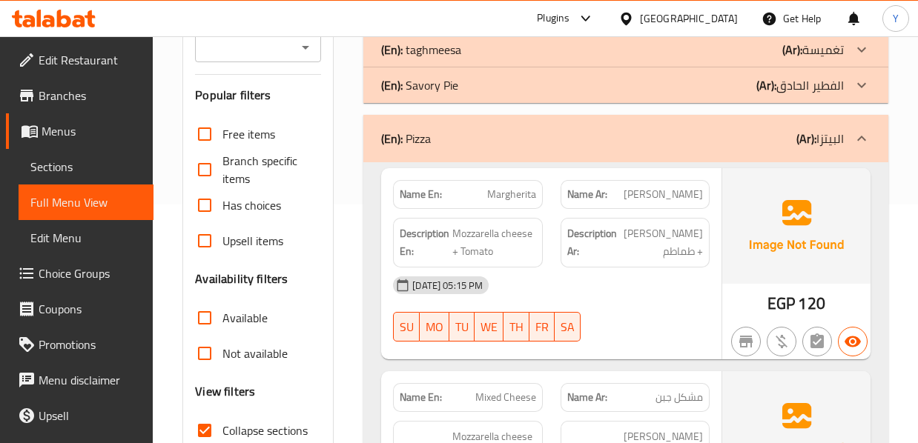
scroll to position [237, 0]
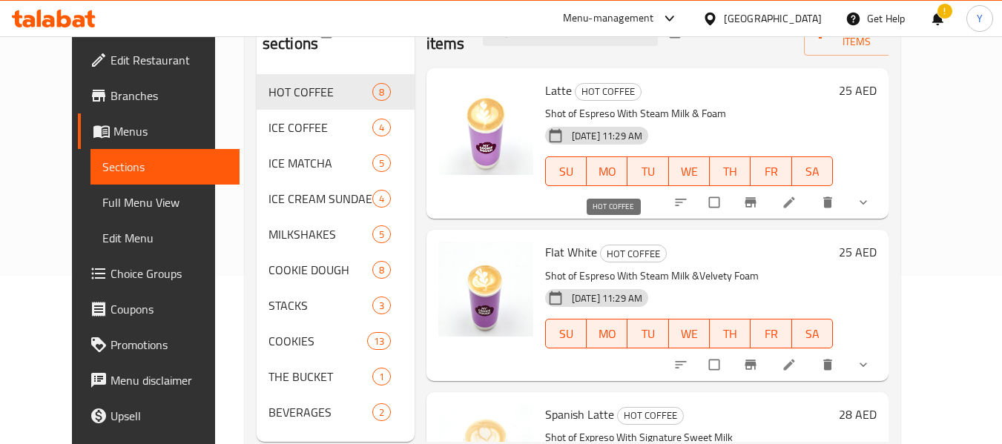
scroll to position [19, 0]
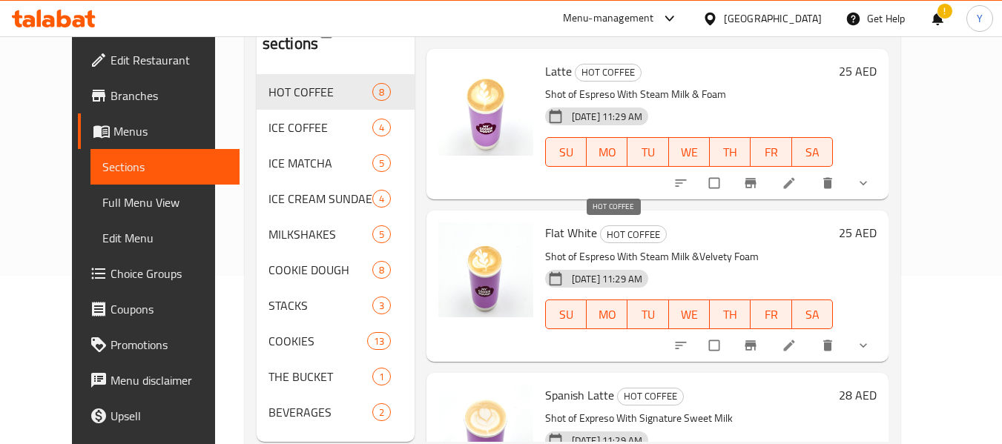
click at [601, 237] on span "HOT COFFEE" at bounding box center [633, 234] width 65 height 17
click at [643, 227] on span "HOT COFFEE" at bounding box center [633, 234] width 65 height 17
